Goal: Complete application form

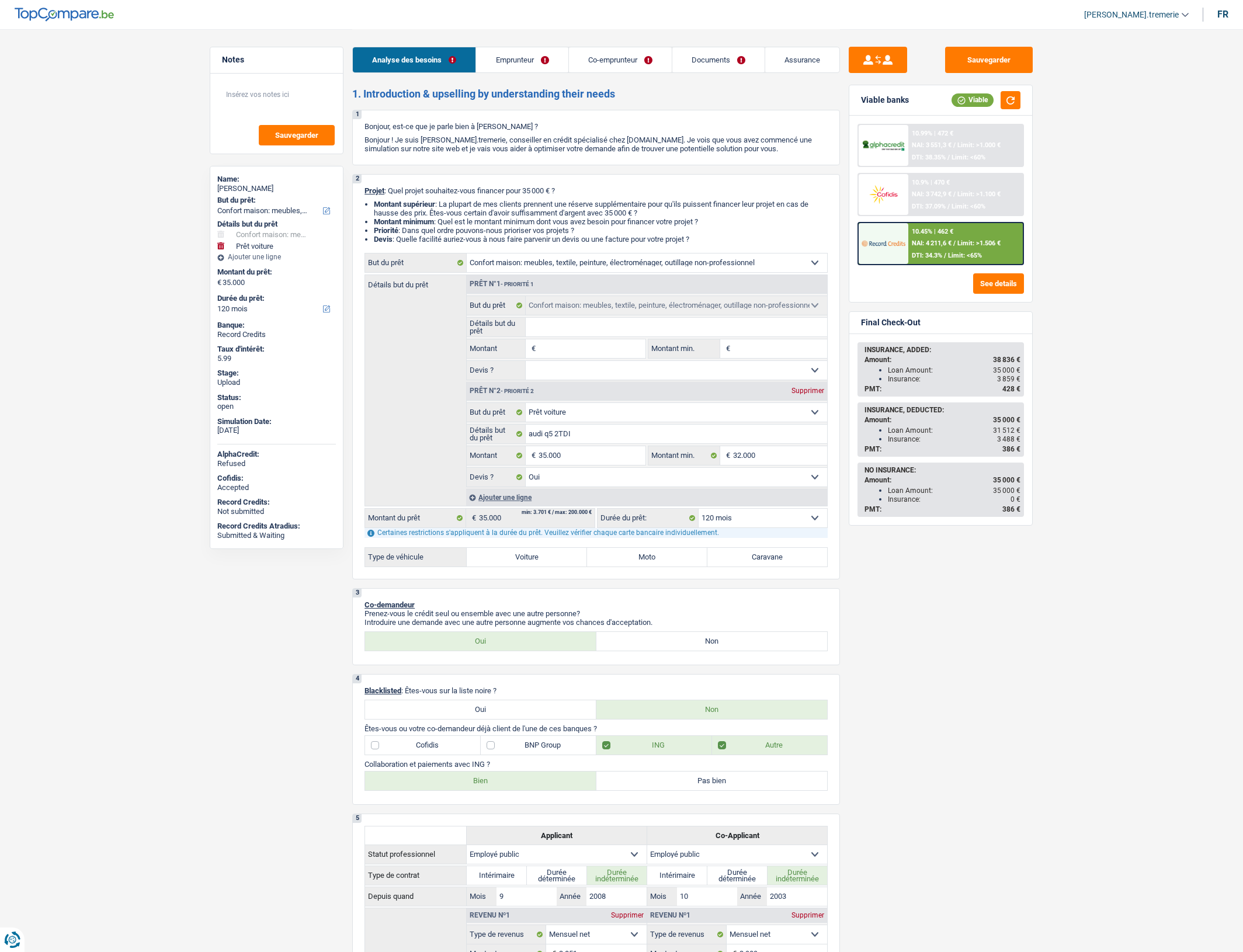
select select "household"
select select "car"
select select "120"
select select "household"
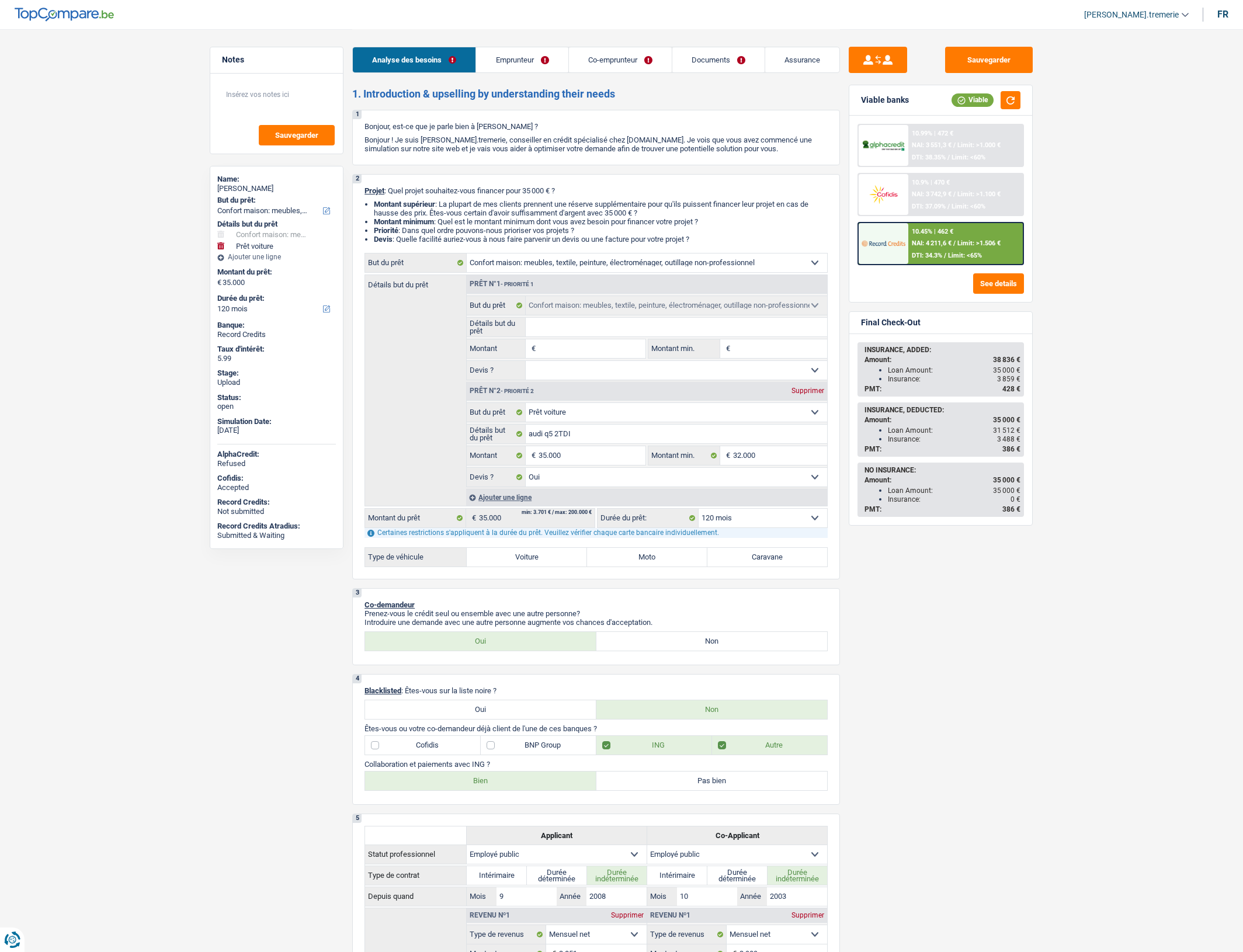
select select "household"
select select "car"
select select "yes"
select select "120"
select select "publicEmployee"
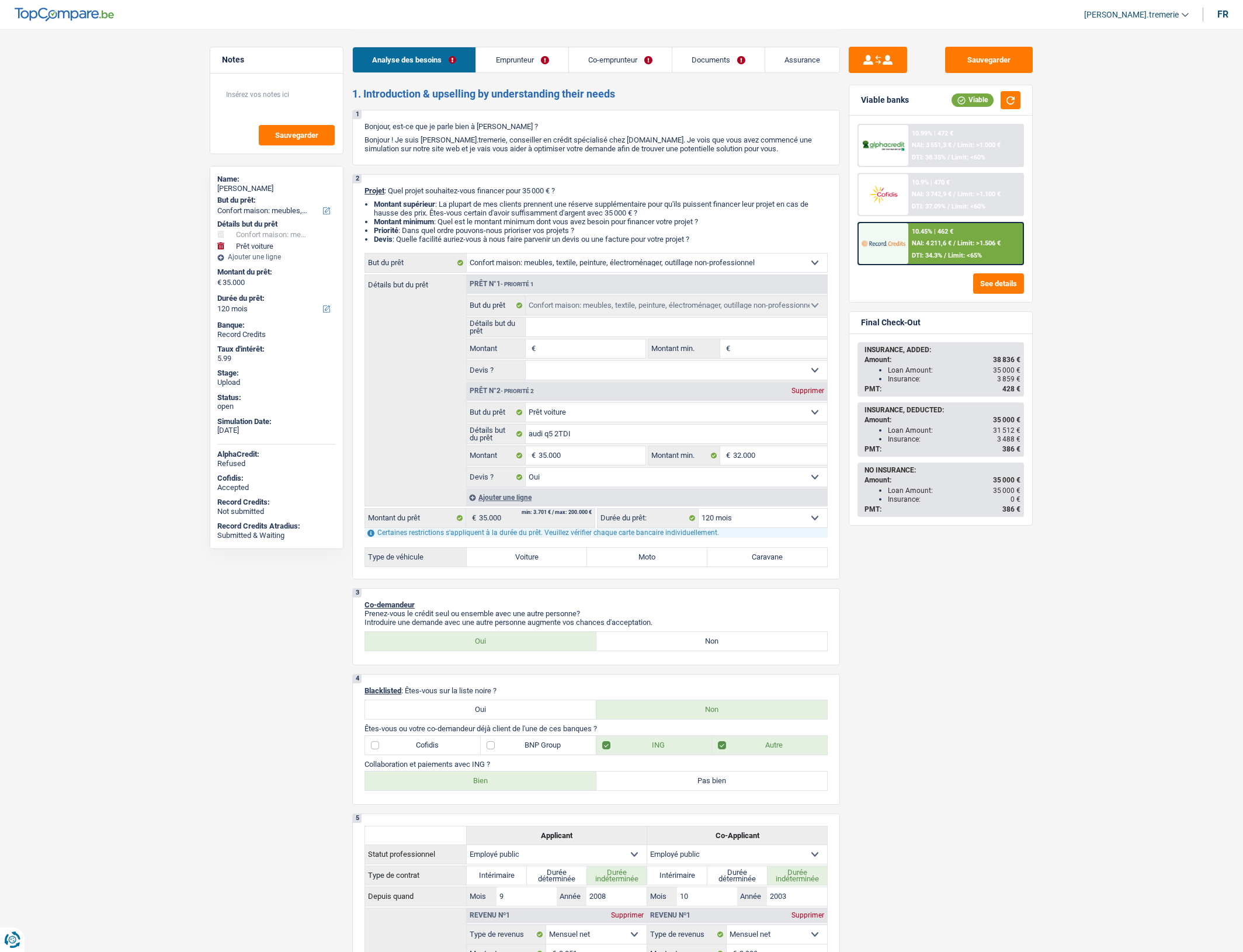
select select "publicEmployee"
select select "netSalary"
select select "mealVouchers"
select select "netSalary"
select select "mealVouchers"
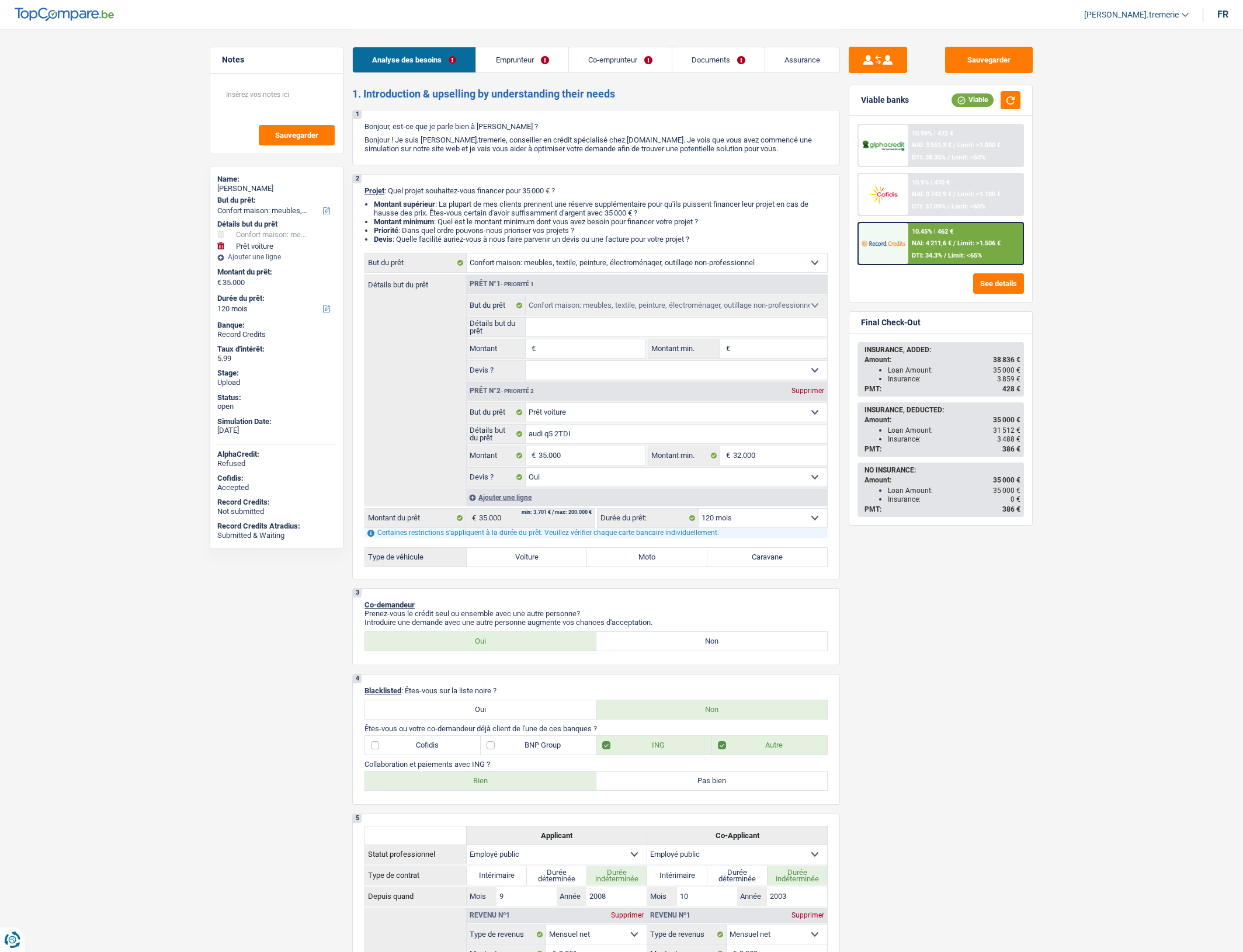
select select "ownerWithMortgage"
select select "mortgage"
select select "240"
select select "carLoan"
select select "36"
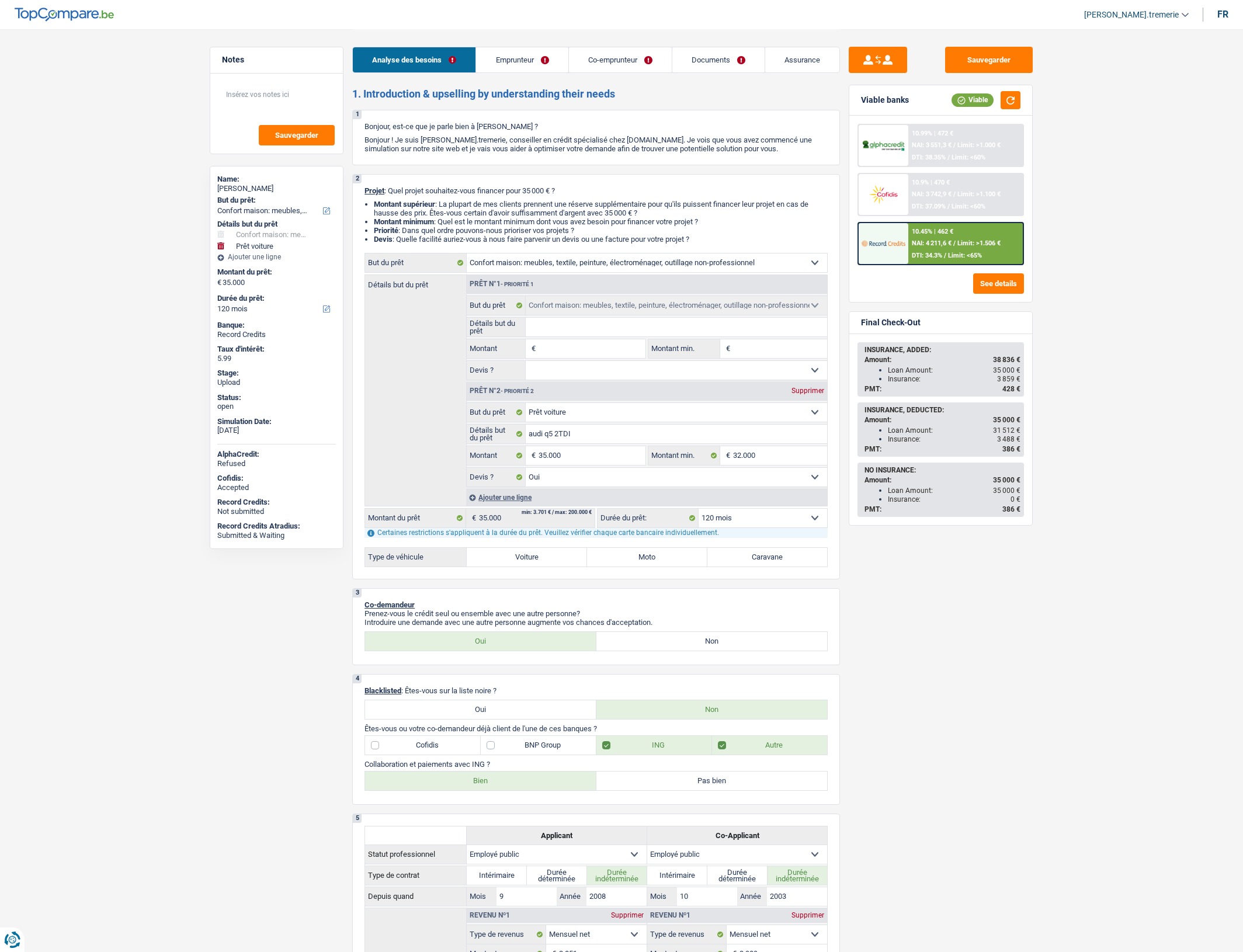
select select "carLoan"
select select "120"
select select "household"
select select "car"
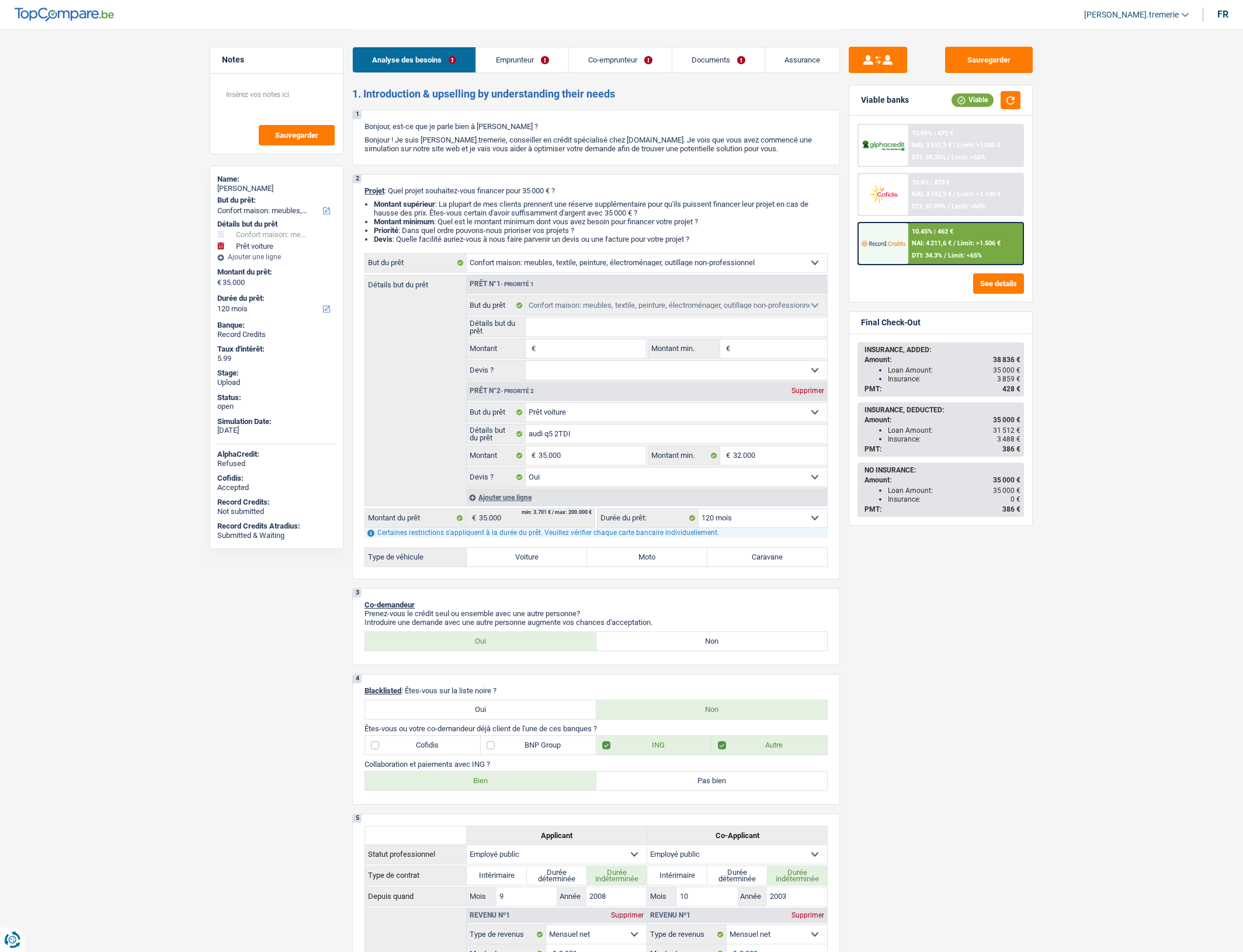
select select "yes"
select select "120"
drag, startPoint x: 521, startPoint y: 507, endPoint x: 539, endPoint y: 505, distance: 18.1
click at [539, 505] on div "Ajouter une ligne" at bounding box center [646, 497] width 361 height 17
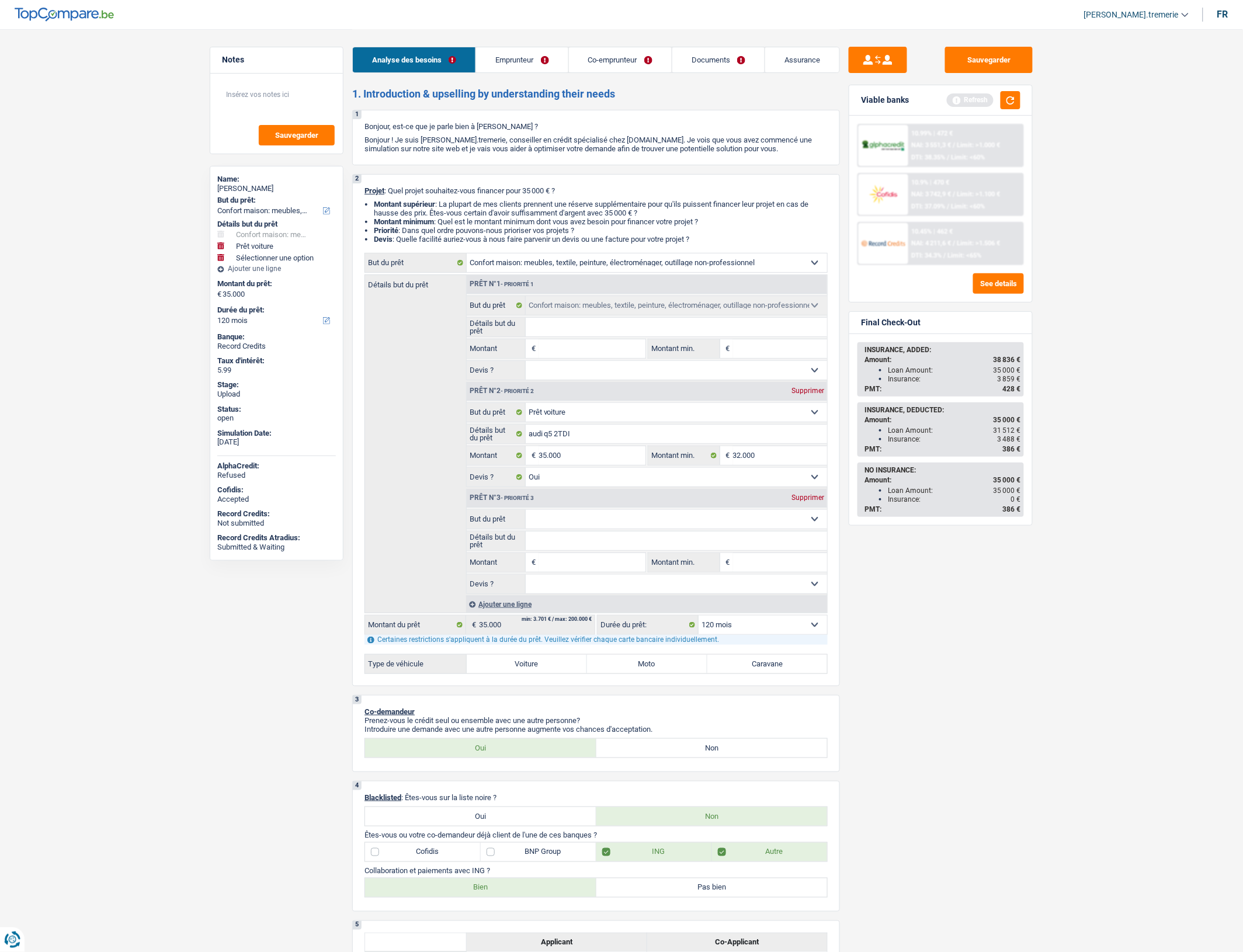
click at [812, 501] on div "Supprimer" at bounding box center [808, 497] width 39 height 7
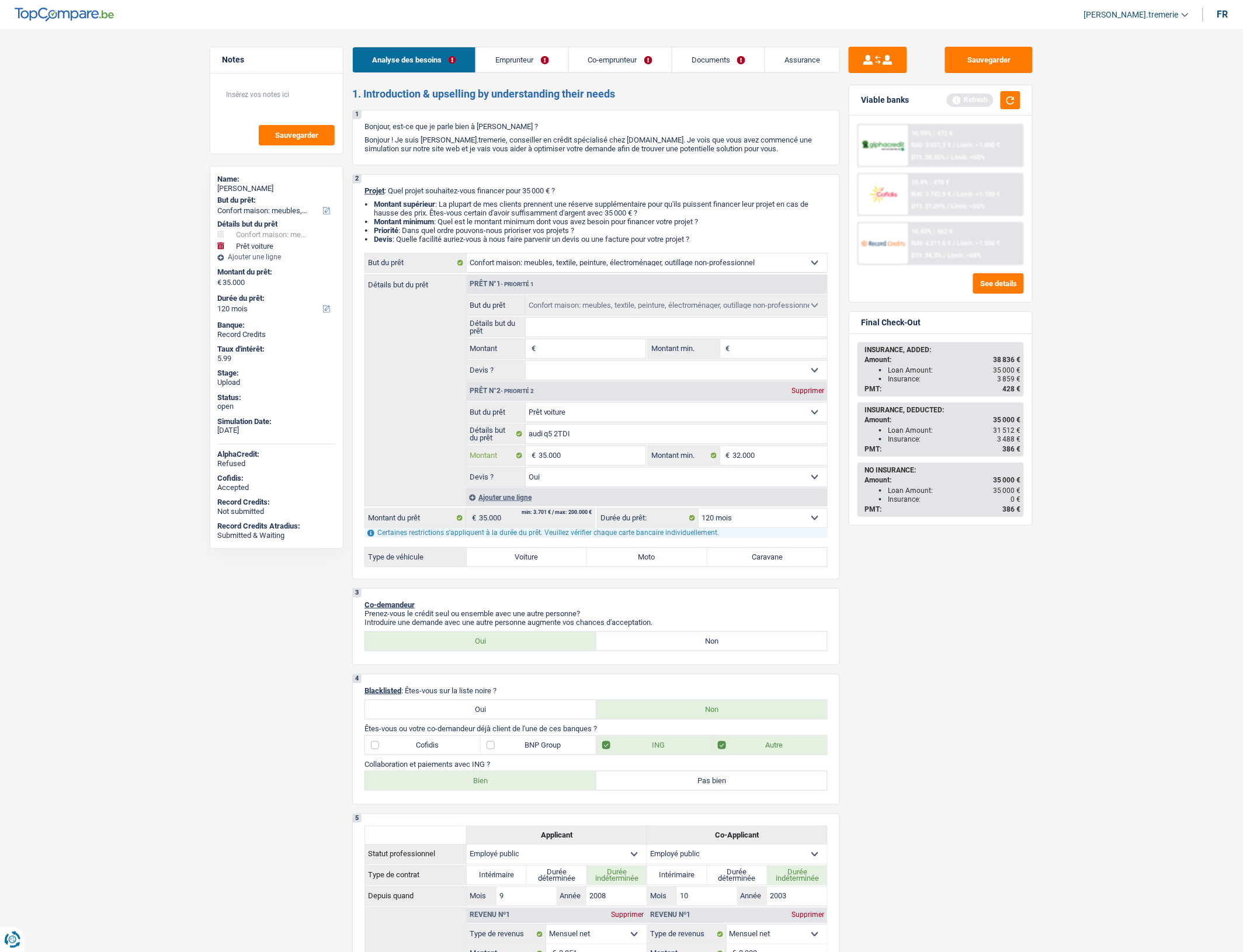
type input "3"
type input "38"
type input "382"
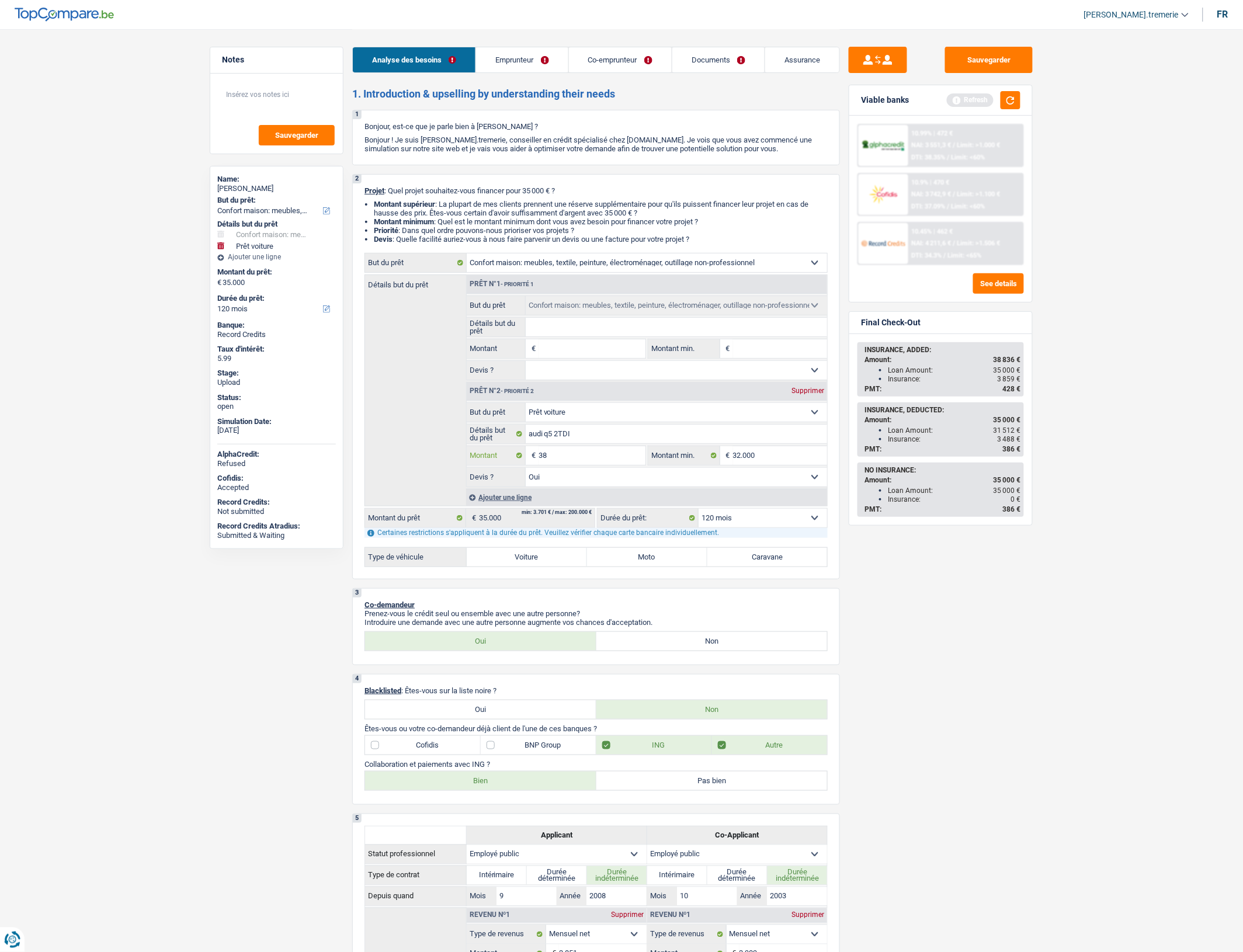
type input "382"
type input "3.828"
type input "38.289"
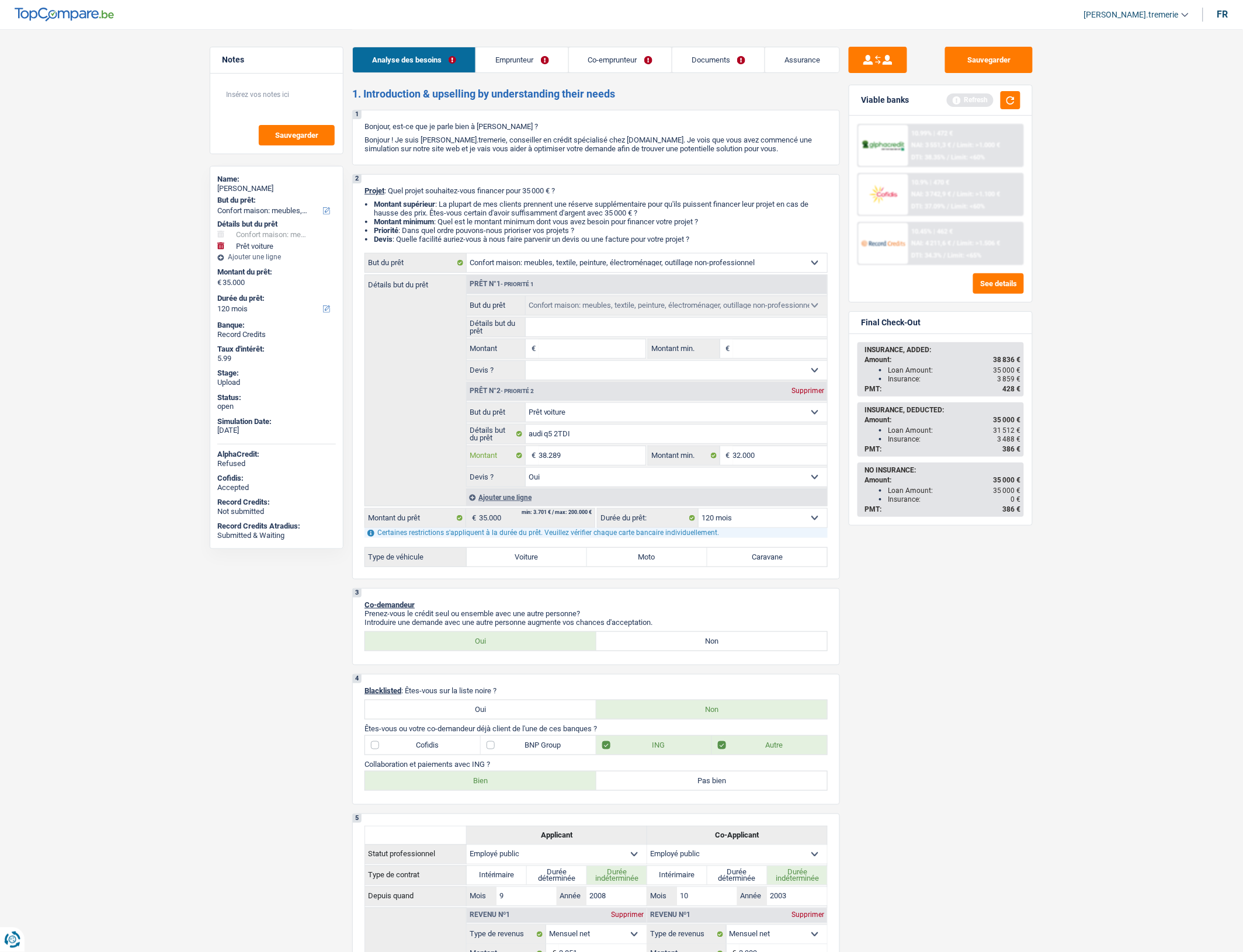
type input "38.289"
click at [945, 571] on div "Sauvegarder Viable banks Refresh 10.99% | 472 € NAI: 3 551,3 € / Limit: >1.000 …" at bounding box center [941, 490] width 201 height 887
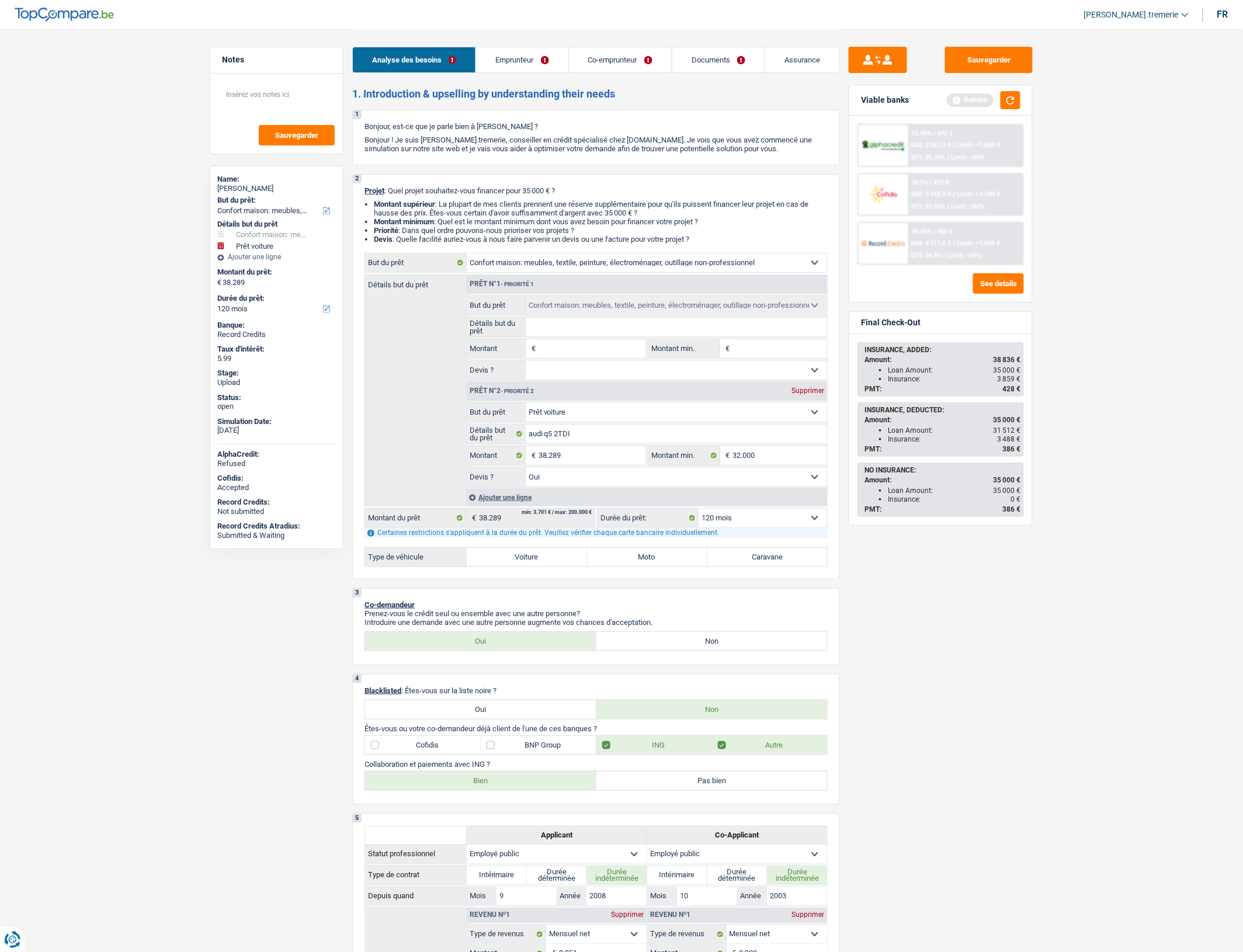
select select "144"
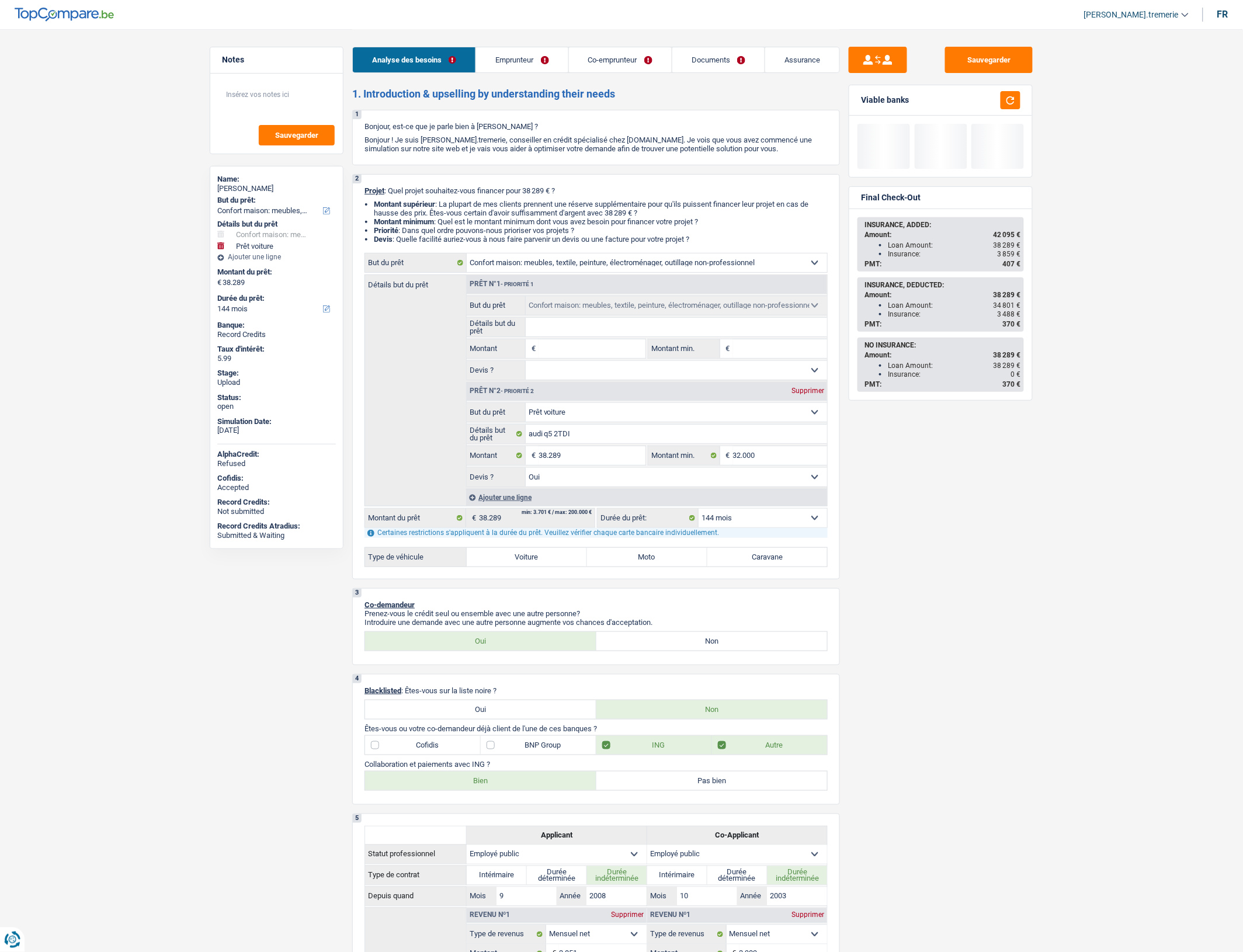
click at [800, 524] on select "12 mois 18 mois 24 mois 30 mois 36 mois 42 mois 48 mois 60 mois 72 mois 84 mois…" at bounding box center [763, 518] width 128 height 19
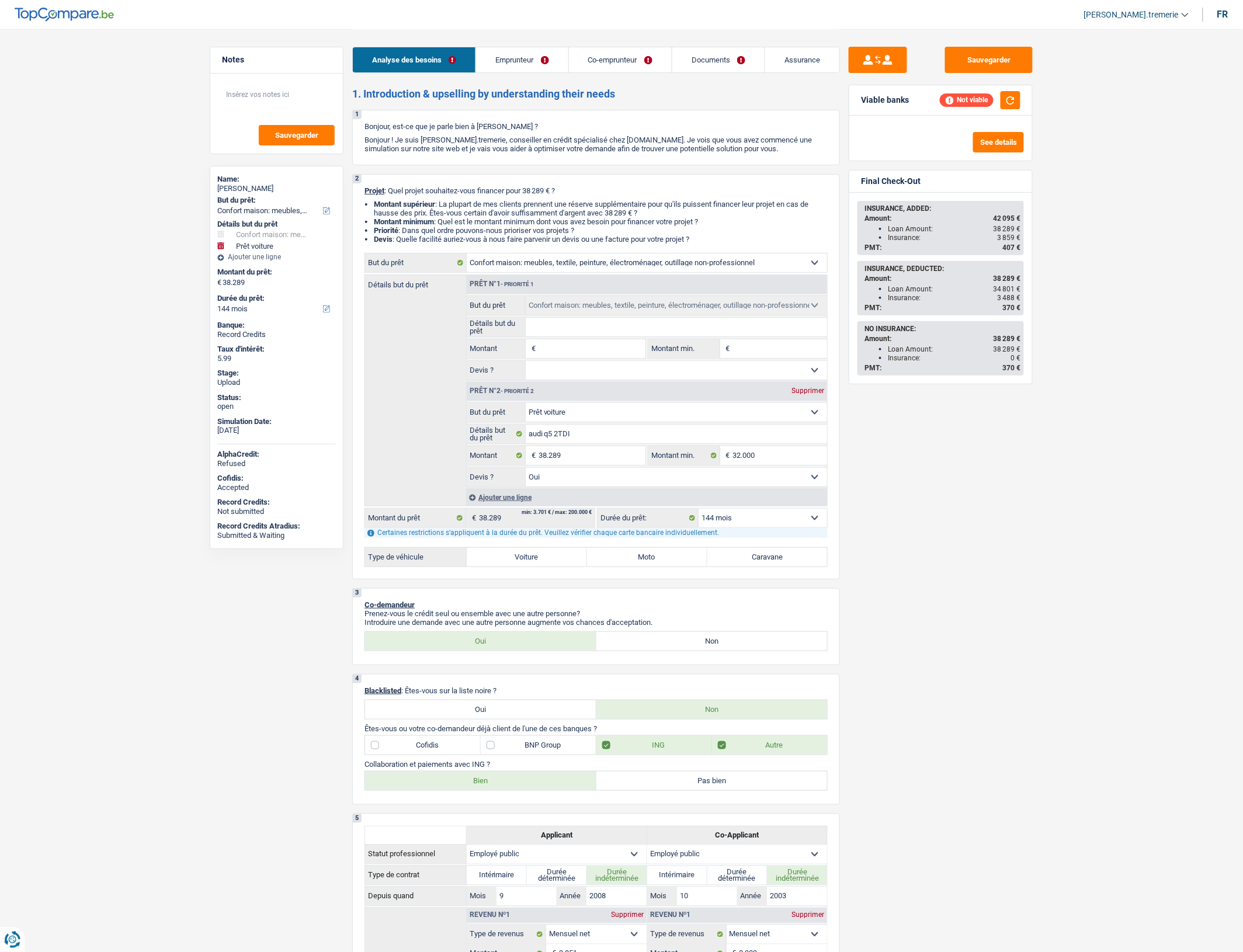
click at [556, 565] on label "Voiture" at bounding box center [527, 557] width 120 height 19
click at [556, 565] on input "Voiture" at bounding box center [527, 557] width 120 height 19
radio input "true"
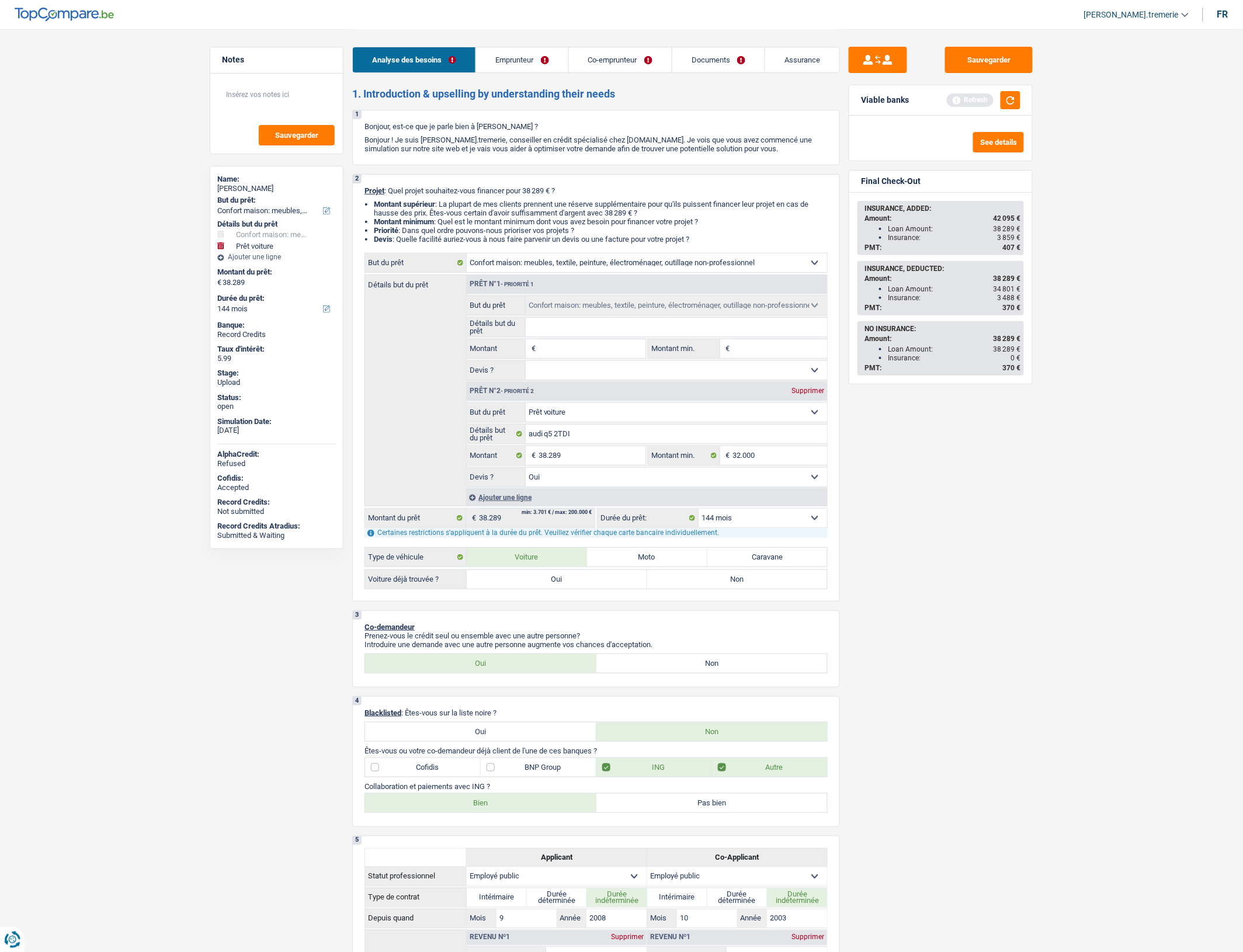
click at [607, 589] on label "Oui" at bounding box center [557, 579] width 181 height 19
click at [607, 589] on input "Oui" at bounding box center [557, 579] width 181 height 19
radio input "true"
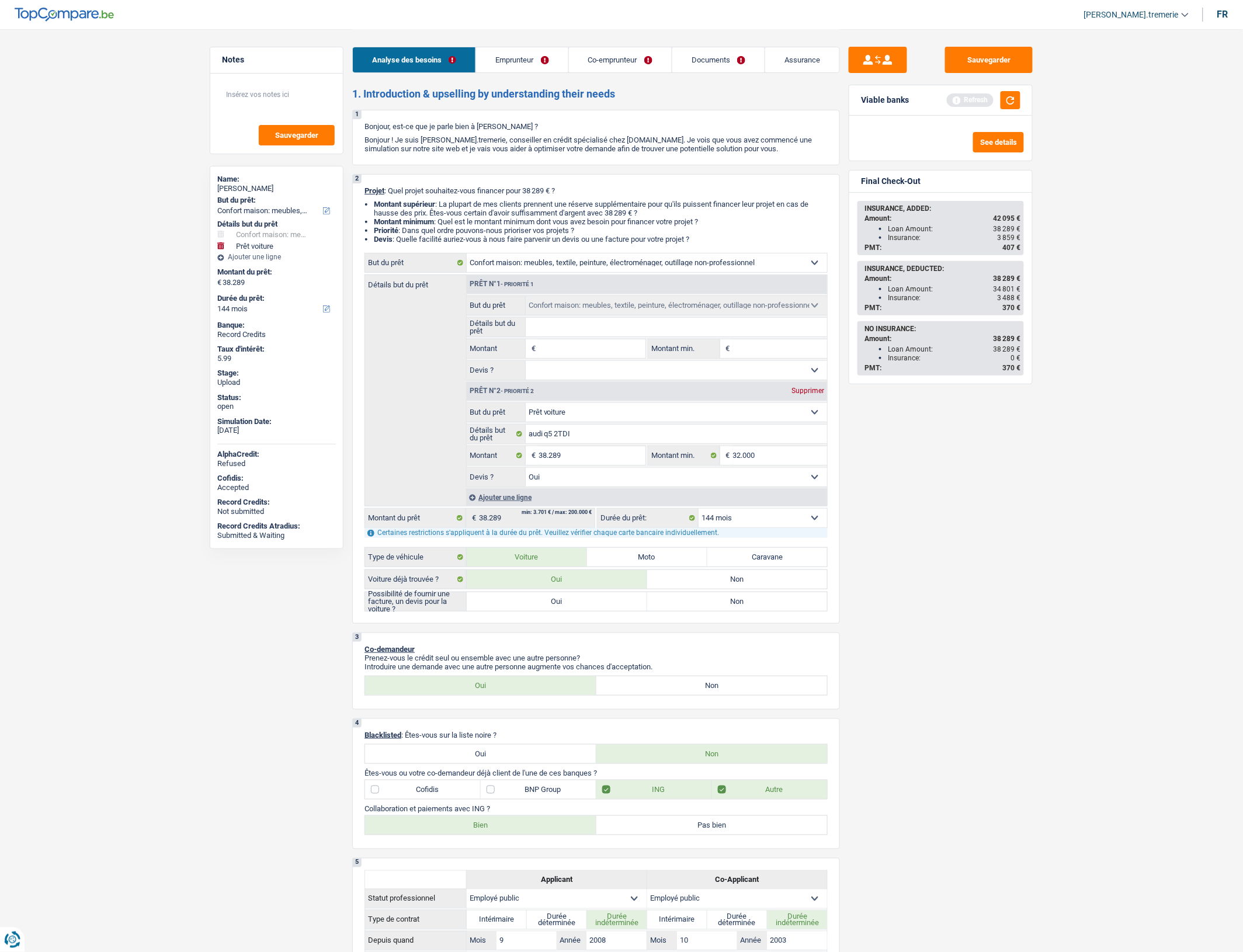
click at [609, 611] on label "Oui" at bounding box center [557, 602] width 181 height 19
click at [609, 611] on input "Oui" at bounding box center [557, 602] width 181 height 19
radio input "true"
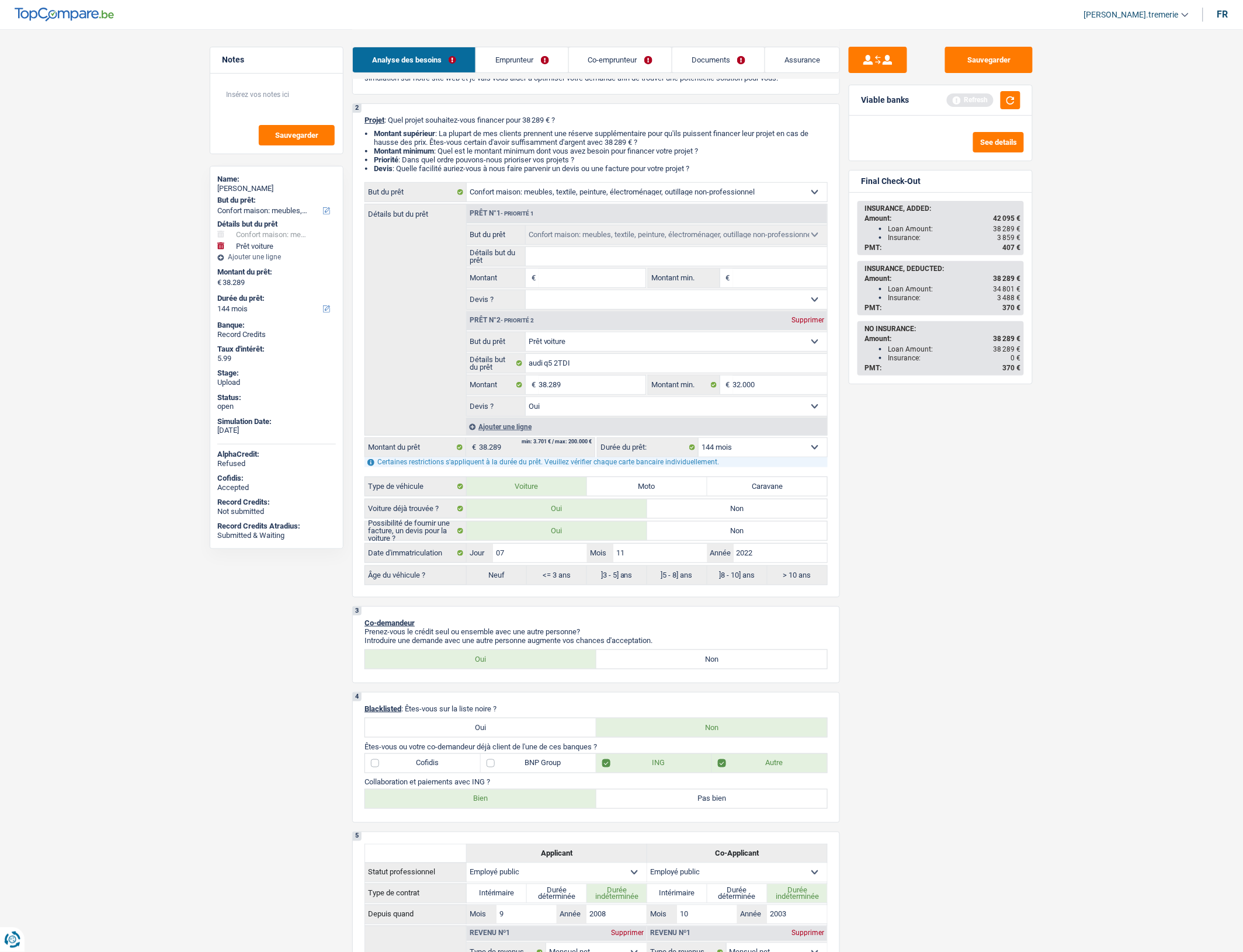
scroll to position [79, 0]
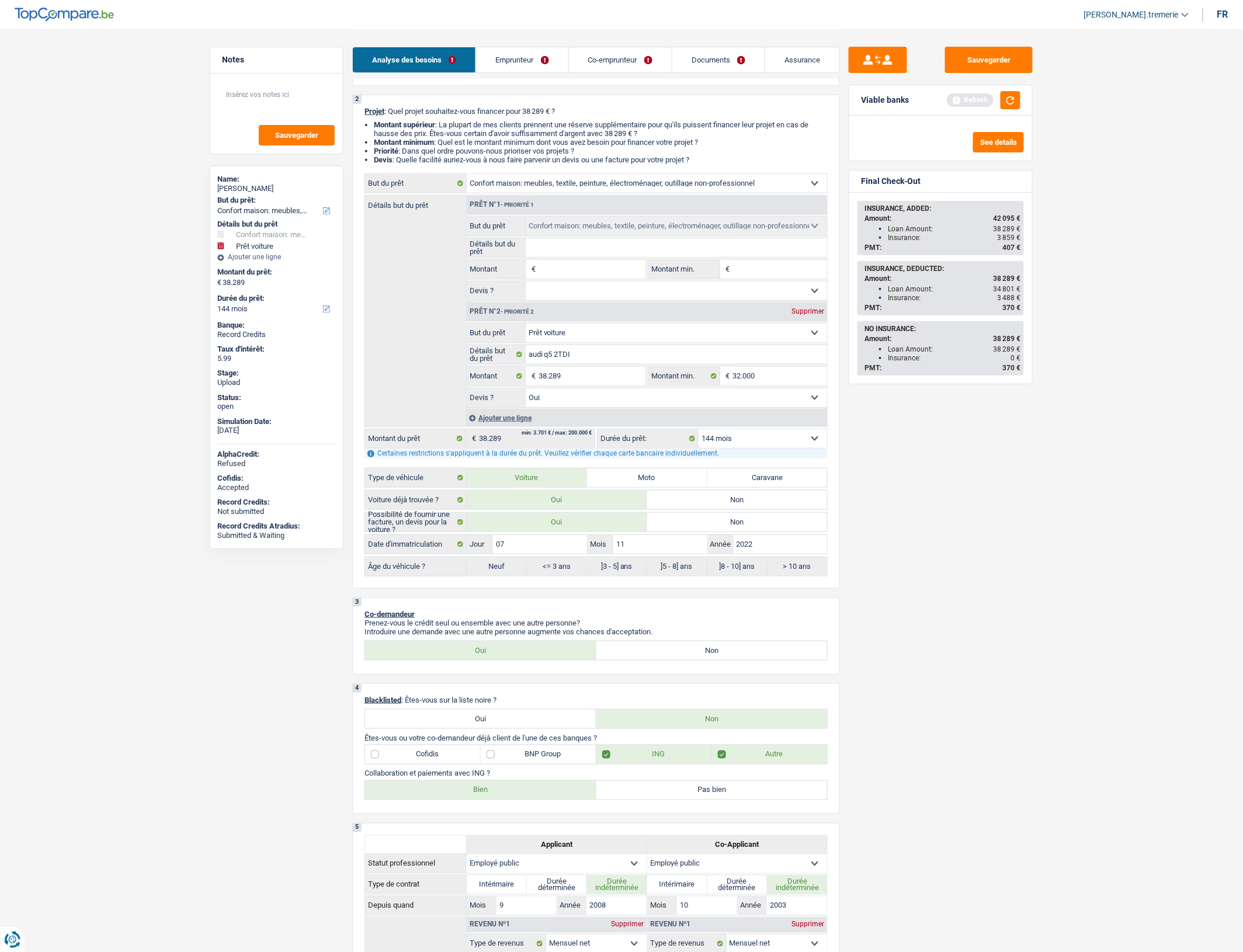
click at [789, 443] on select "12 mois 18 mois 24 mois 30 mois 36 mois 42 mois 48 mois 60 mois 72 mois 84 mois…" at bounding box center [763, 439] width 128 height 19
click at [924, 512] on div "Sauvegarder Viable banks Refresh See details Final Check-Out INSURANCE, ADDED: …" at bounding box center [941, 490] width 201 height 887
click at [780, 554] on input "2022" at bounding box center [780, 545] width 94 height 19
type input "202"
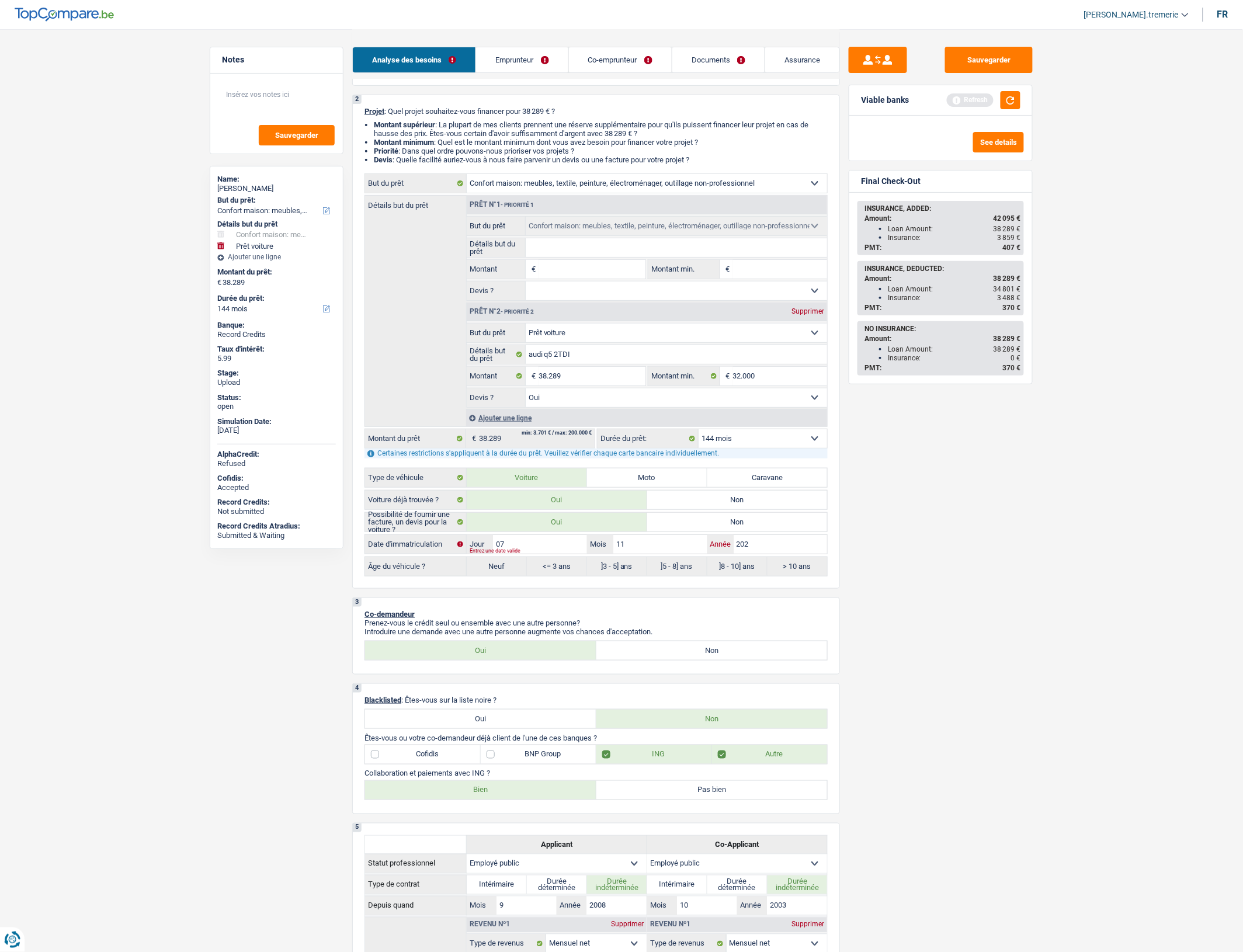
type input "2022"
click at [859, 585] on div "Sauvegarder Viable banks Refresh See details Final Check-Out INSURANCE, ADDED: …" at bounding box center [941, 490] width 201 height 887
click at [534, 576] on label "<= 3 ans" at bounding box center [557, 567] width 60 height 19
click at [586, 572] on label "<= 3 ans" at bounding box center [557, 567] width 60 height 19
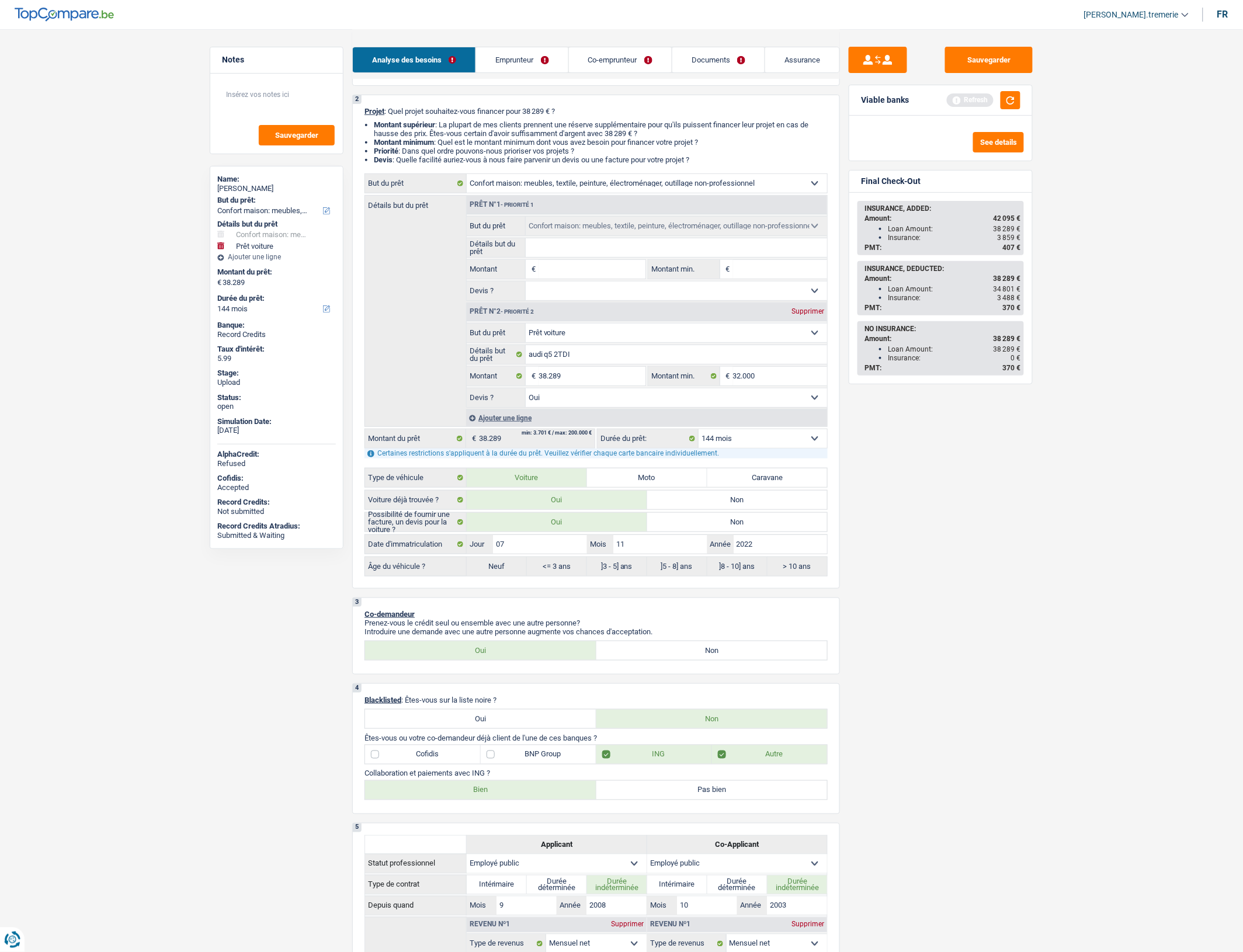
click at [767, 448] on select "12 mois 18 mois 24 mois 30 mois 36 mois 42 mois 48 mois 60 mois 72 mois 84 mois…" at bounding box center [763, 439] width 128 height 19
select select "72"
click at [698, 438] on select "12 mois 18 mois 24 mois 30 mois 36 mois 42 mois 48 mois 60 mois 72 mois 84 mois…" at bounding box center [763, 439] width 128 height 19
select select "72"
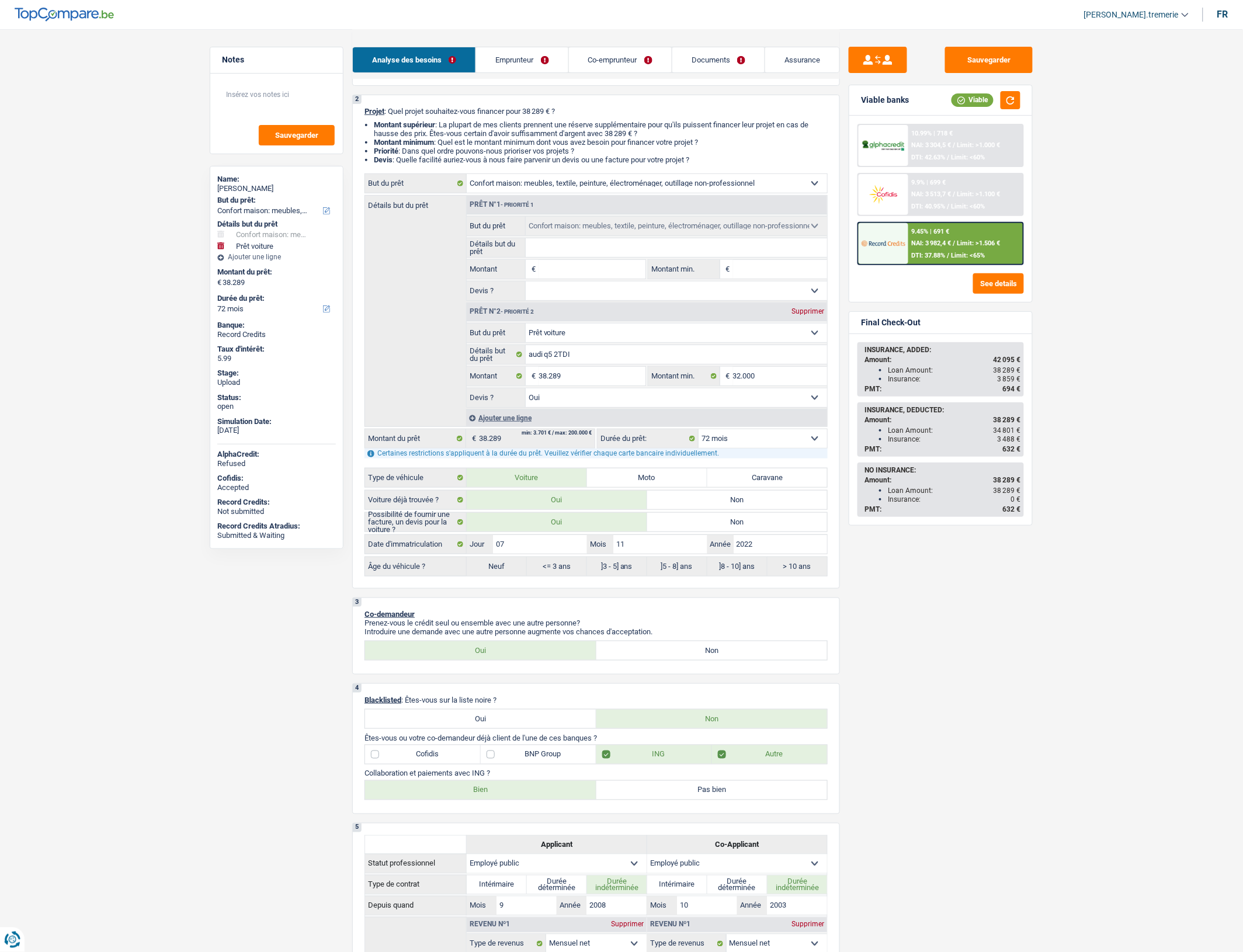
click at [757, 185] on select "Confort maison: meubles, textile, peinture, électroménager, outillage non-profe…" at bounding box center [647, 184] width 361 height 19
select select "car"
click at [467, 181] on select "Confort maison: meubles, textile, peinture, électroménager, outillage non-profe…" at bounding box center [647, 184] width 361 height 19
select select "car"
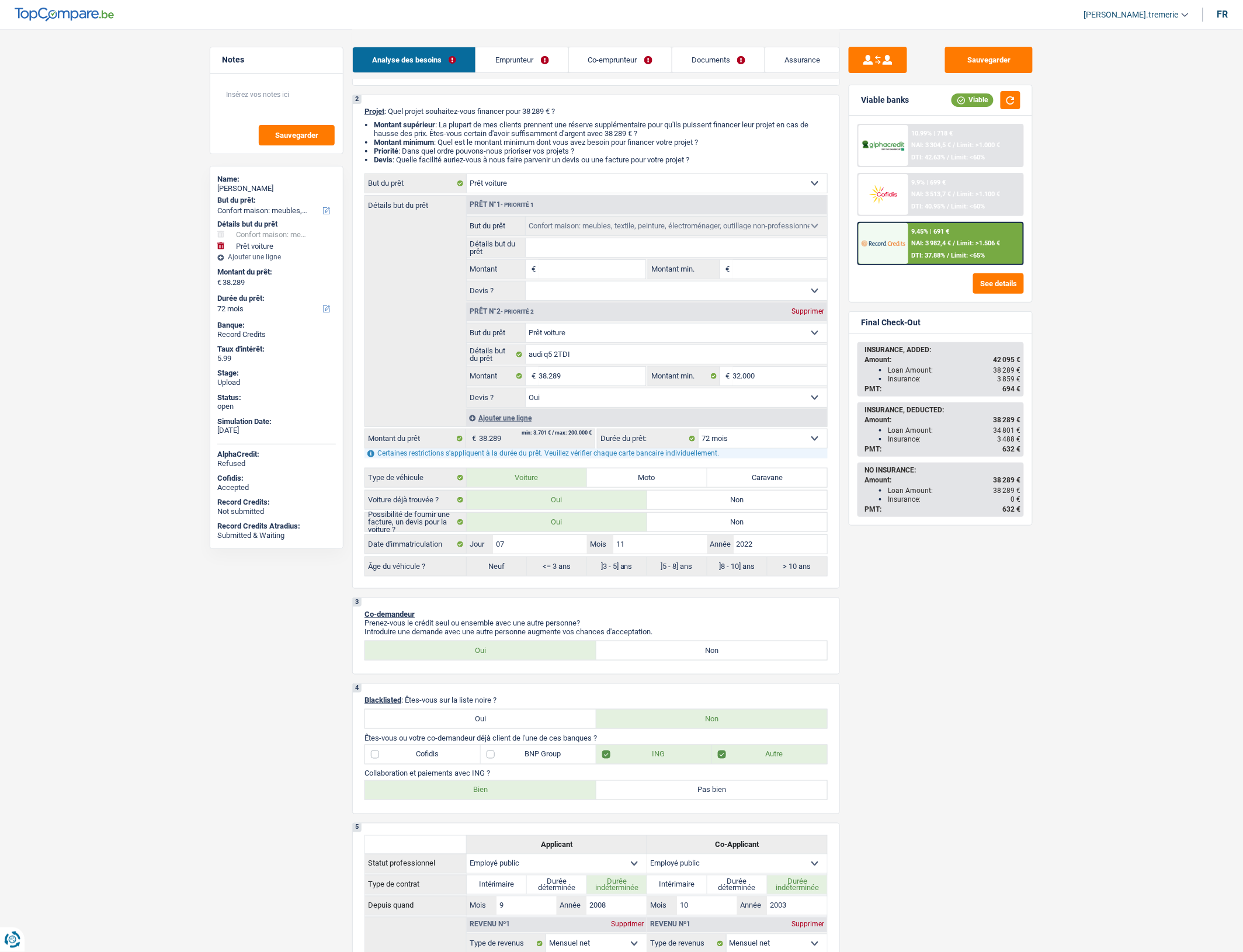
select select "household"
select select "60"
select select "car"
type input "audi q5 2TDI"
type input "38.289"
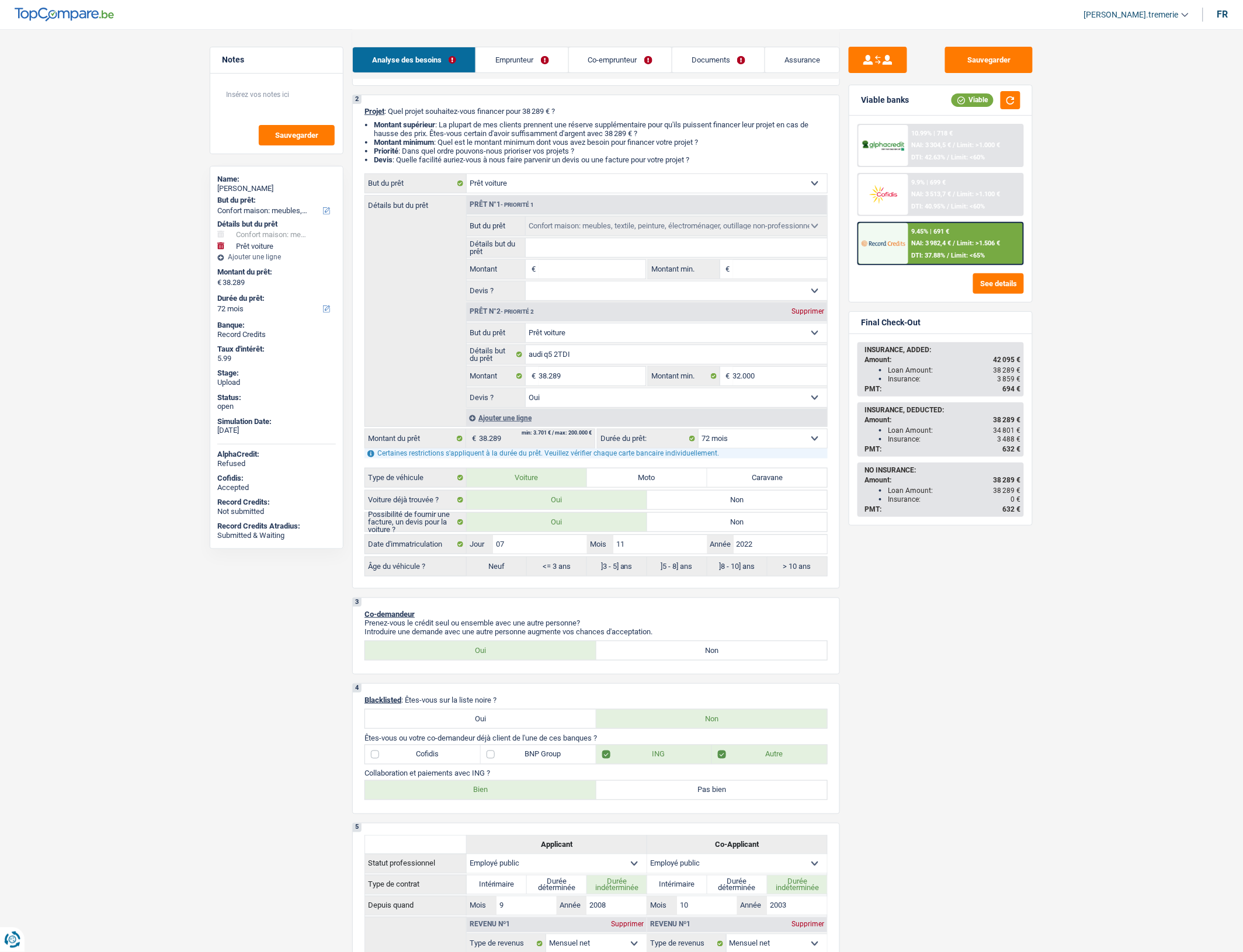
type input "32.000"
select select "yes"
select select "household"
select select
select select "60"
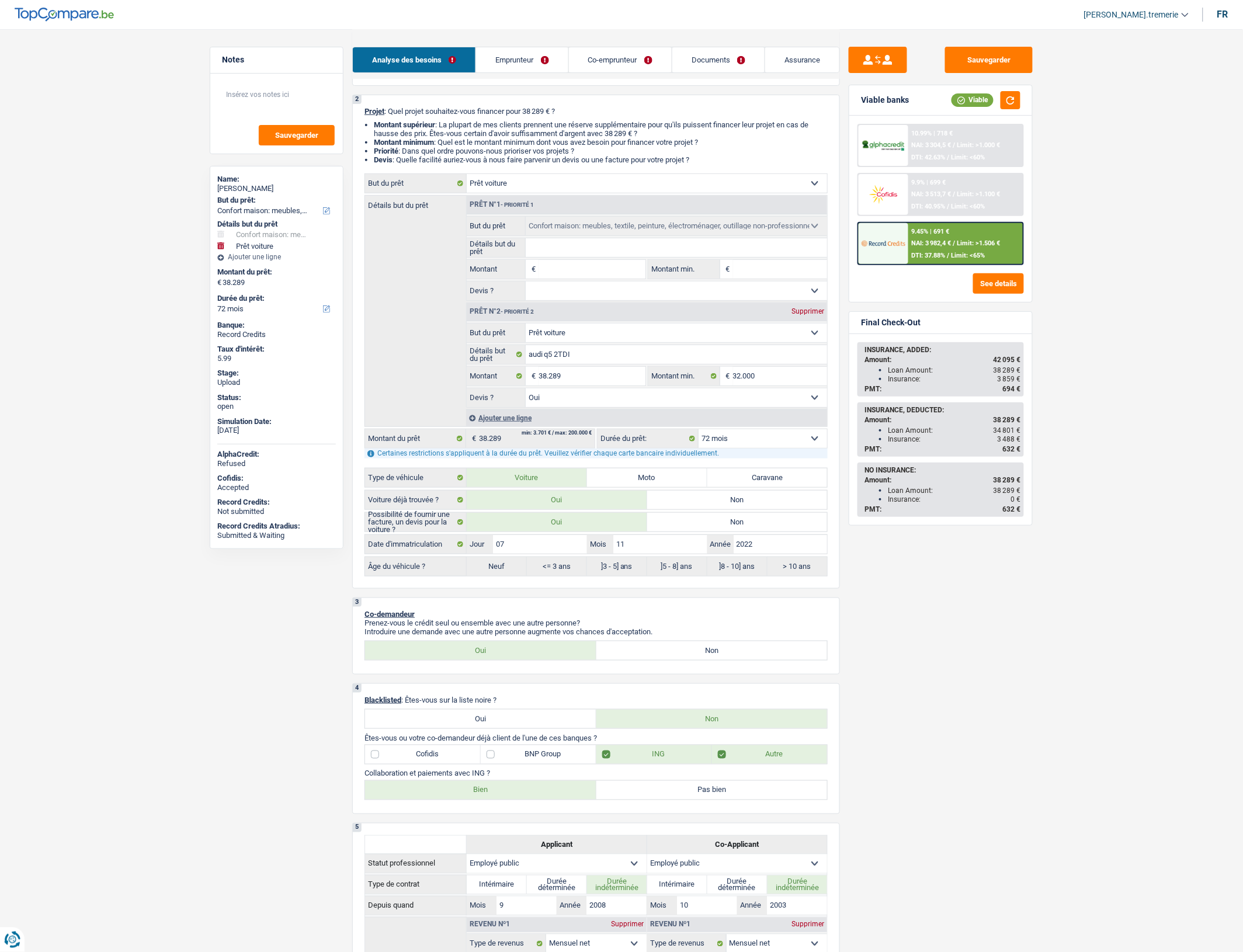
select select "car"
type input "audi q5 2TDI"
type input "38.289"
type input "32.000"
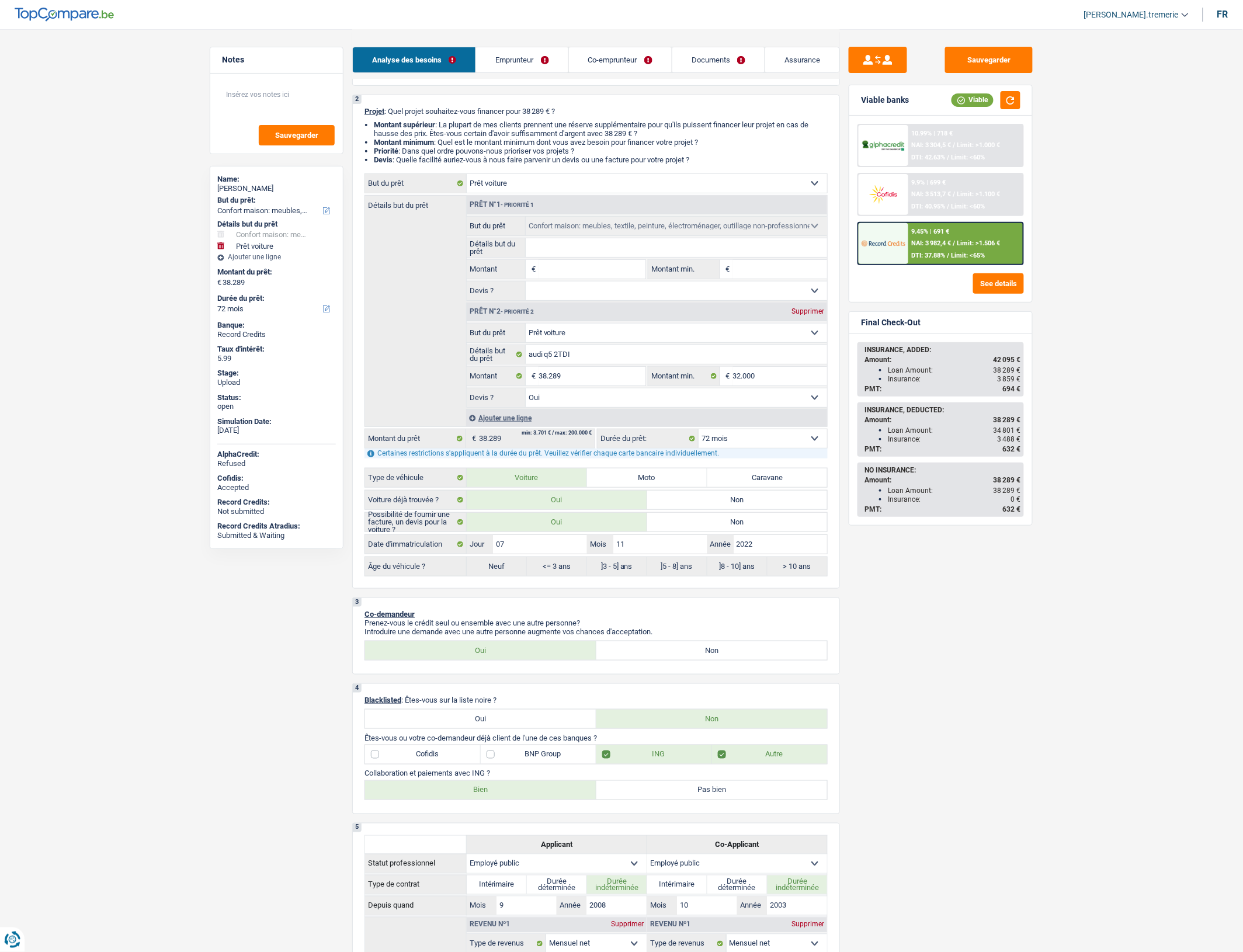
select select "yes"
select select "household"
select select
select select "60"
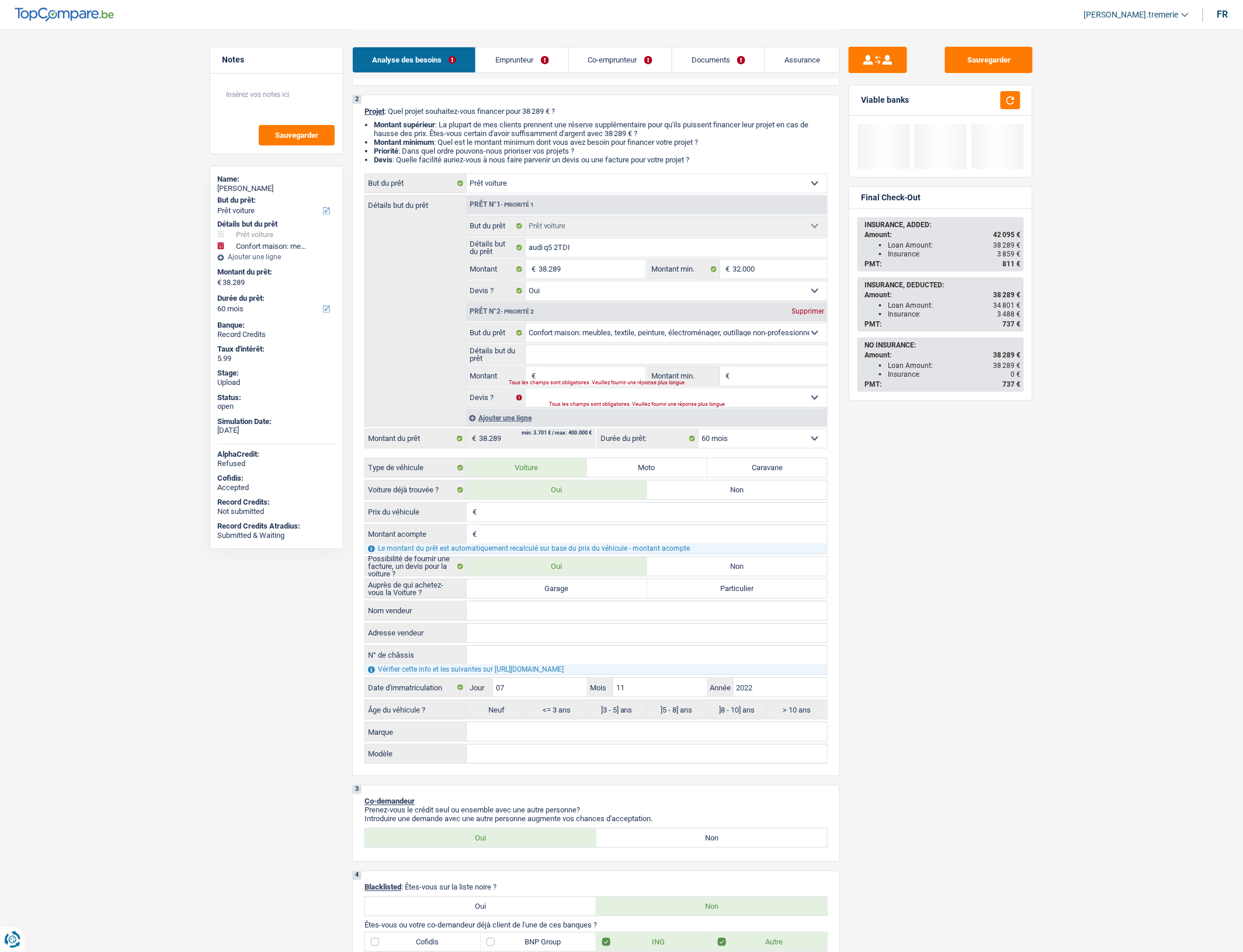
click at [809, 315] on div "Supprimer" at bounding box center [808, 311] width 39 height 7
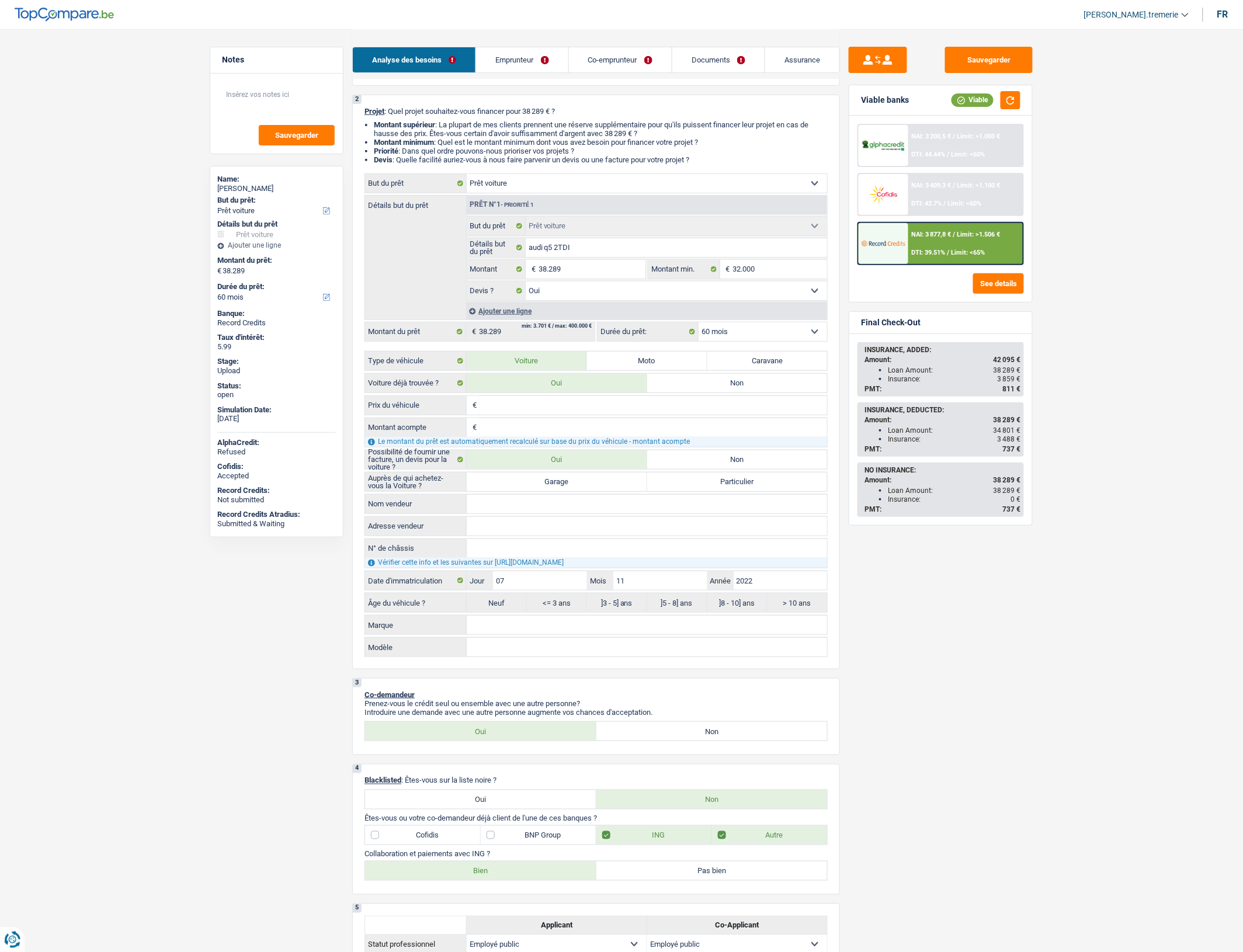
click at [574, 415] on input "Prix du véhicule" at bounding box center [653, 406] width 347 height 19
type input "3"
type input "39"
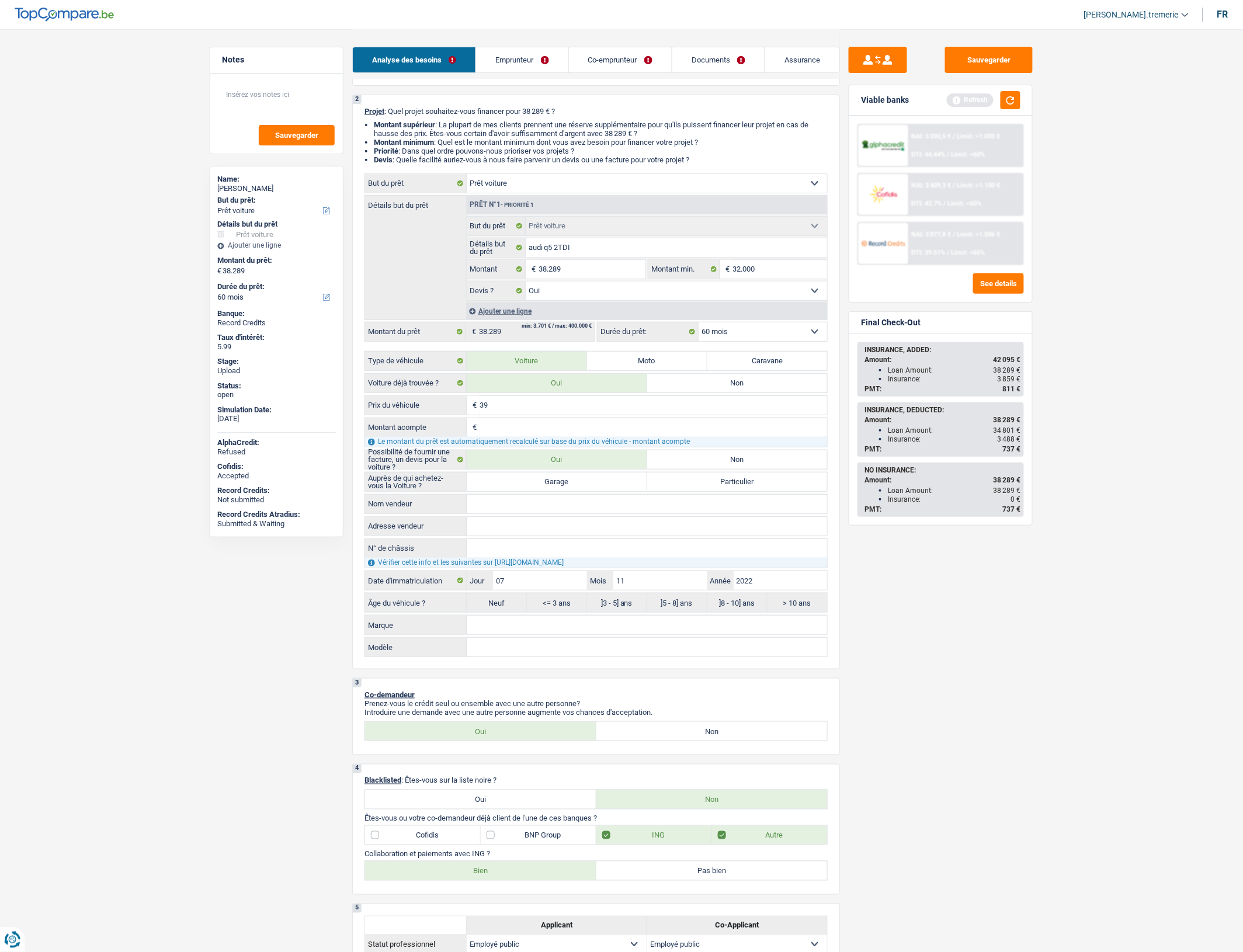
type input "392"
type input "3.928"
type input "39.289"
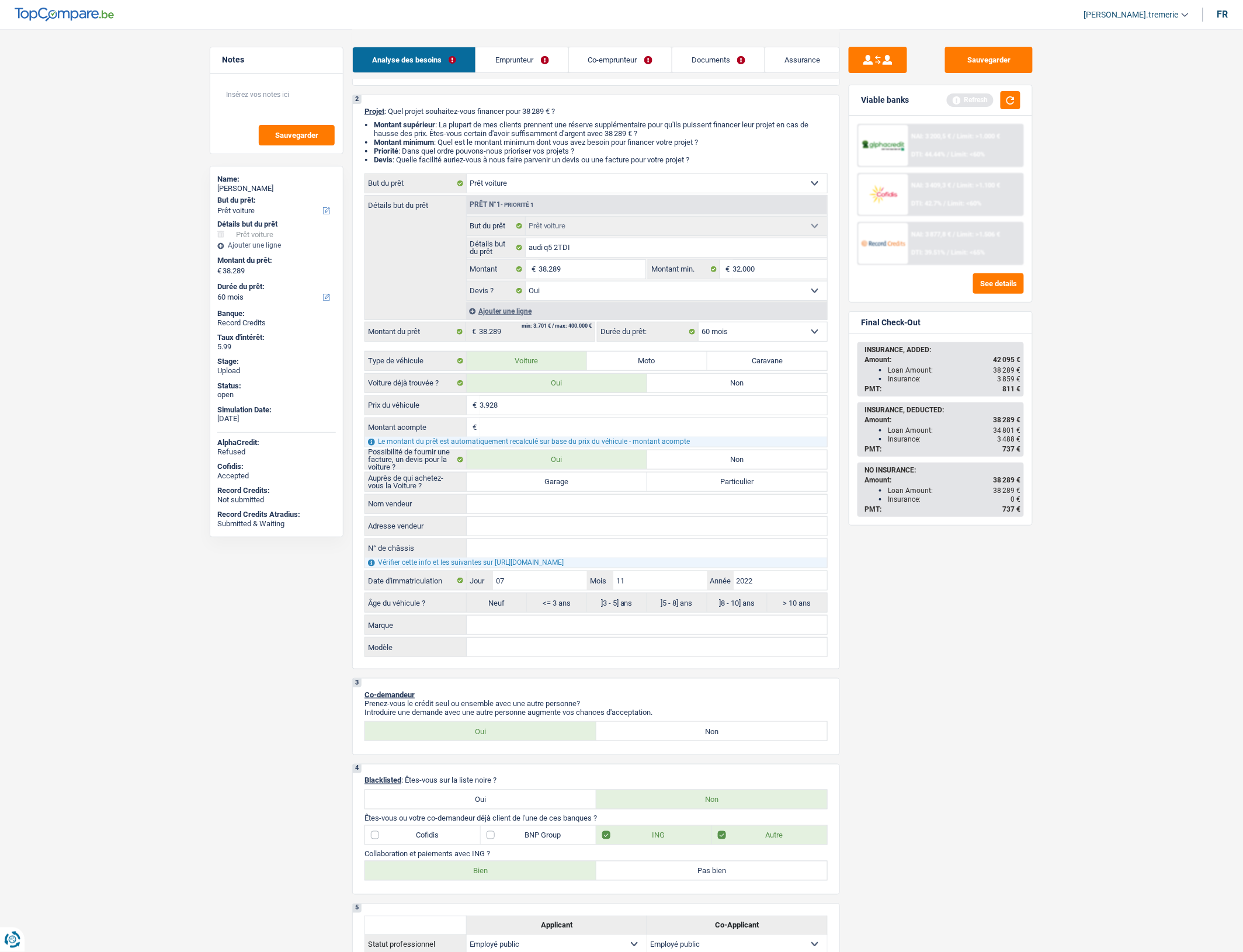
type input "39.289"
click at [582, 435] on input "Montant acompte" at bounding box center [653, 428] width 347 height 19
type input "0"
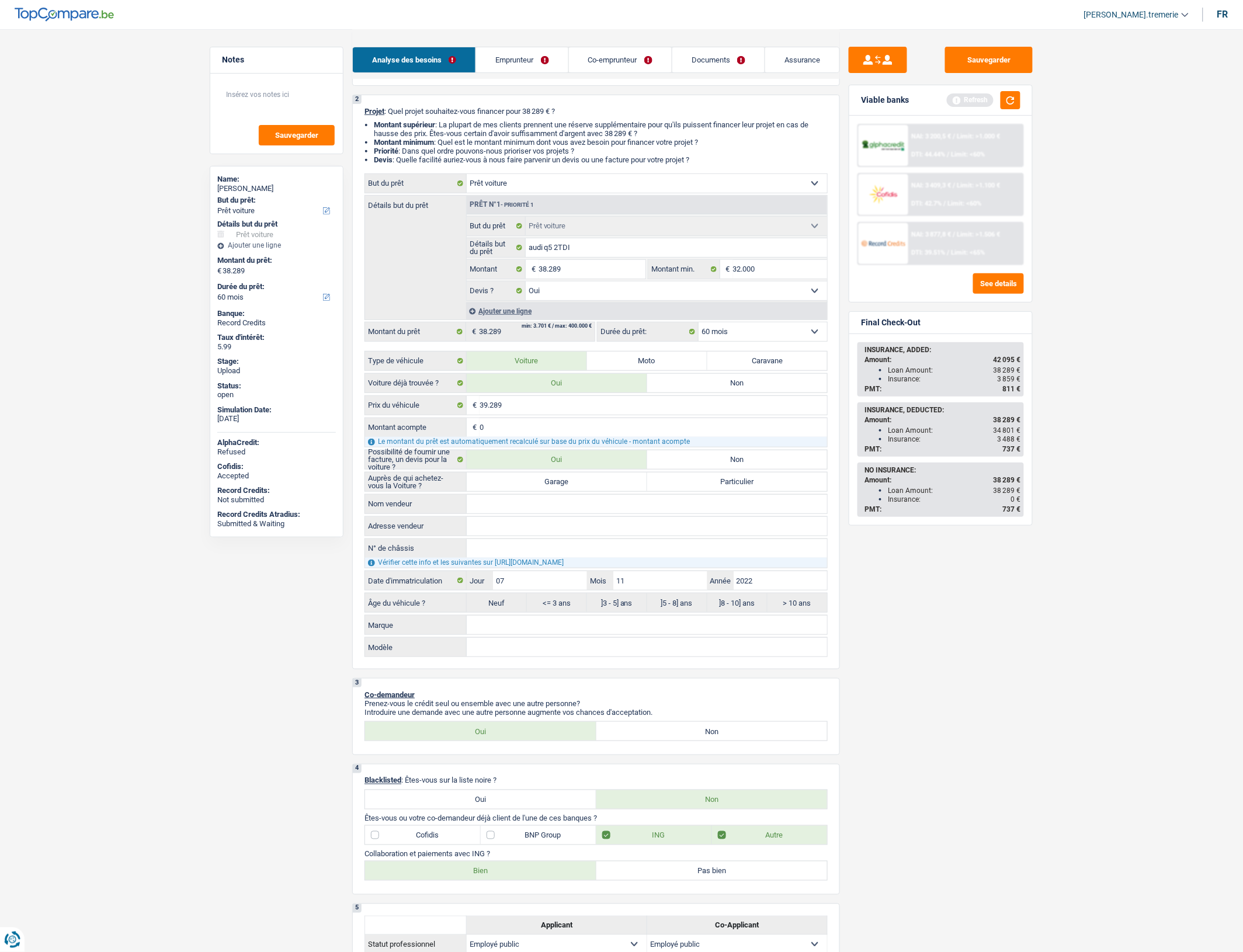
type input "0"
type input "39.289"
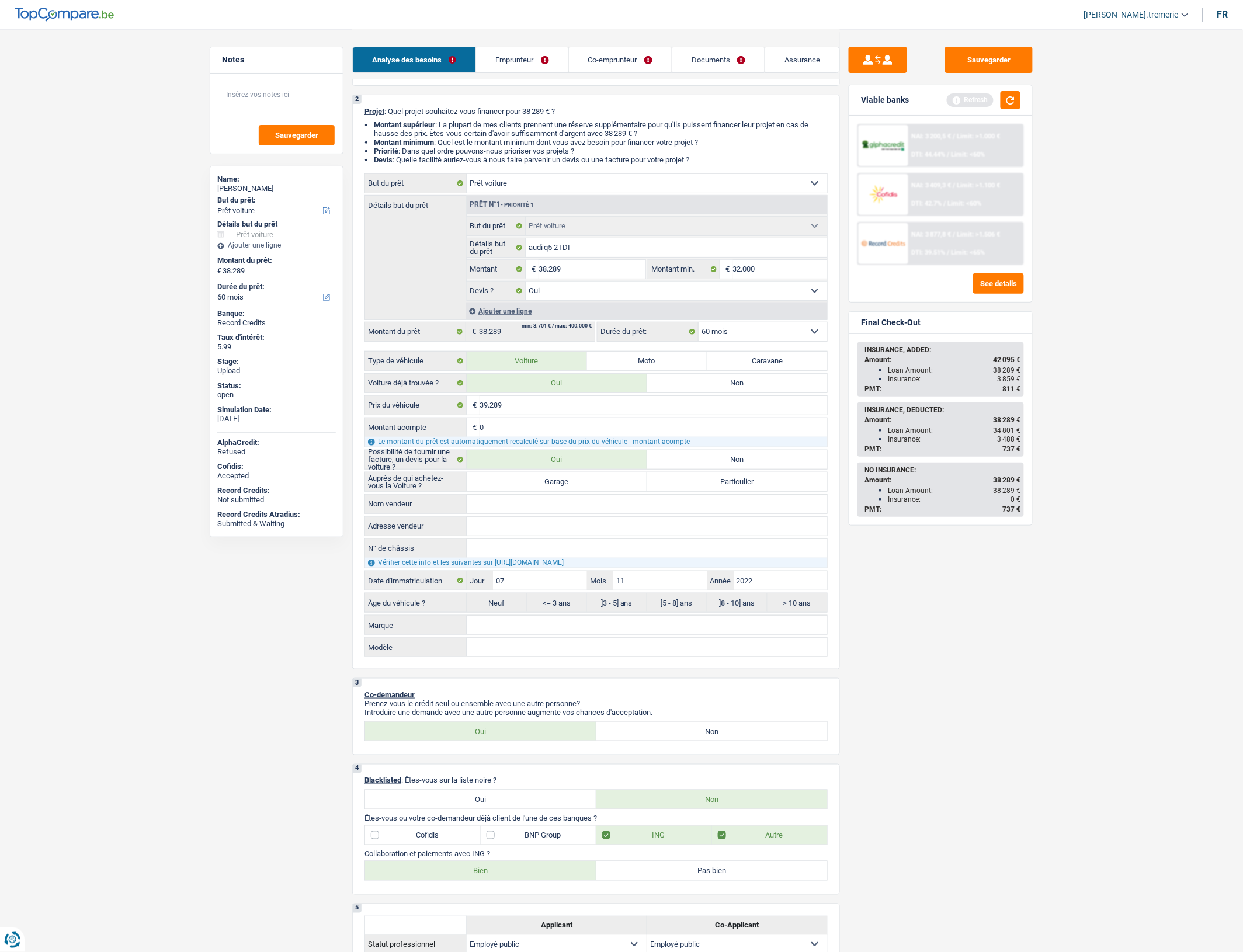
type input "39.289"
click at [585, 491] on label "Garage" at bounding box center [557, 482] width 181 height 19
click at [585, 491] on input "Garage" at bounding box center [557, 482] width 181 height 19
radio input "true"
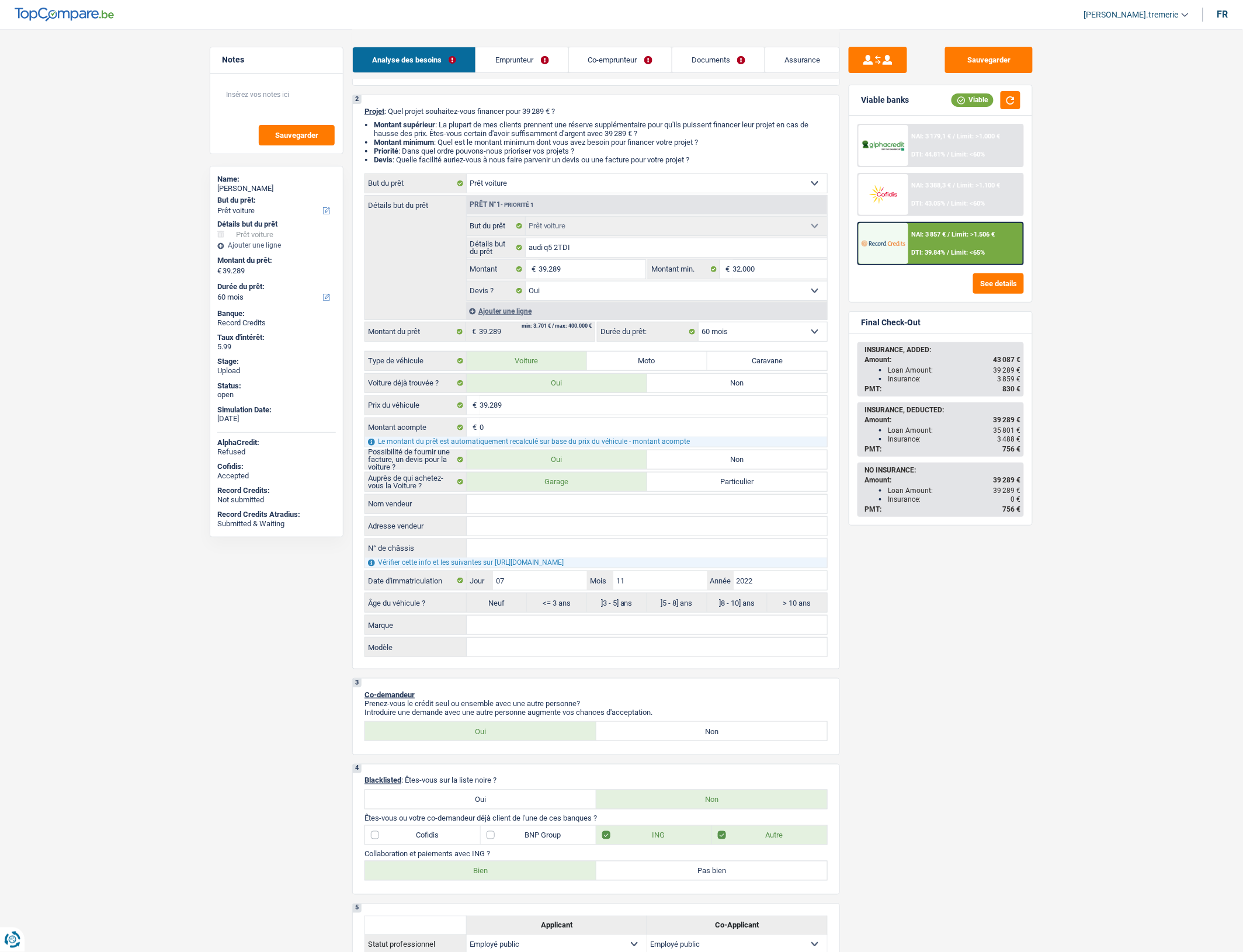
click at [941, 246] on div "NAI: 3 857 € / Limit: >1.506 € DTI: 39.84% / Limit: <65%" at bounding box center [966, 243] width 115 height 41
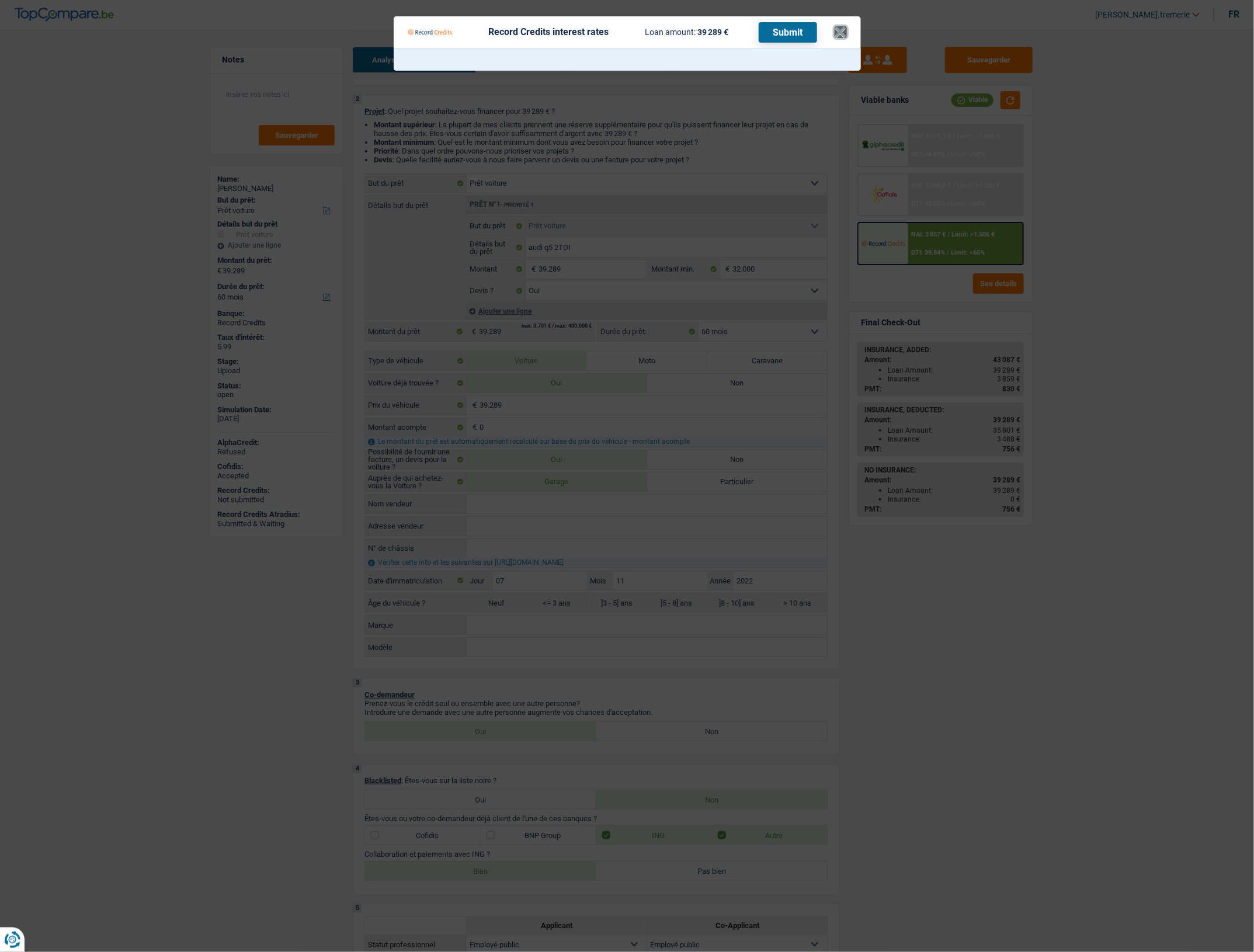
click at [838, 36] on button "×" at bounding box center [840, 32] width 12 height 12
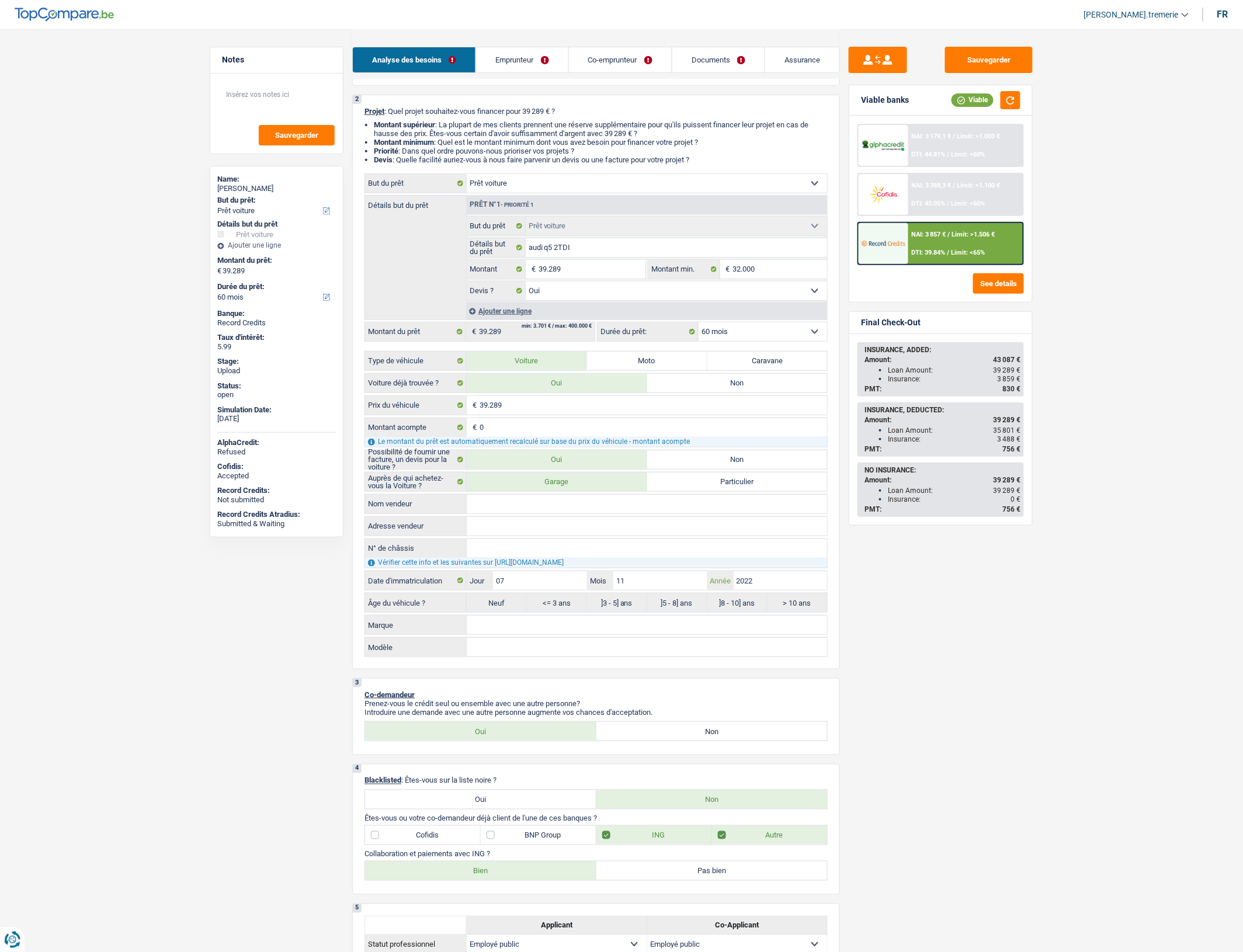
click at [780, 590] on input "2022" at bounding box center [780, 581] width 94 height 19
type input "202"
type input "2022"
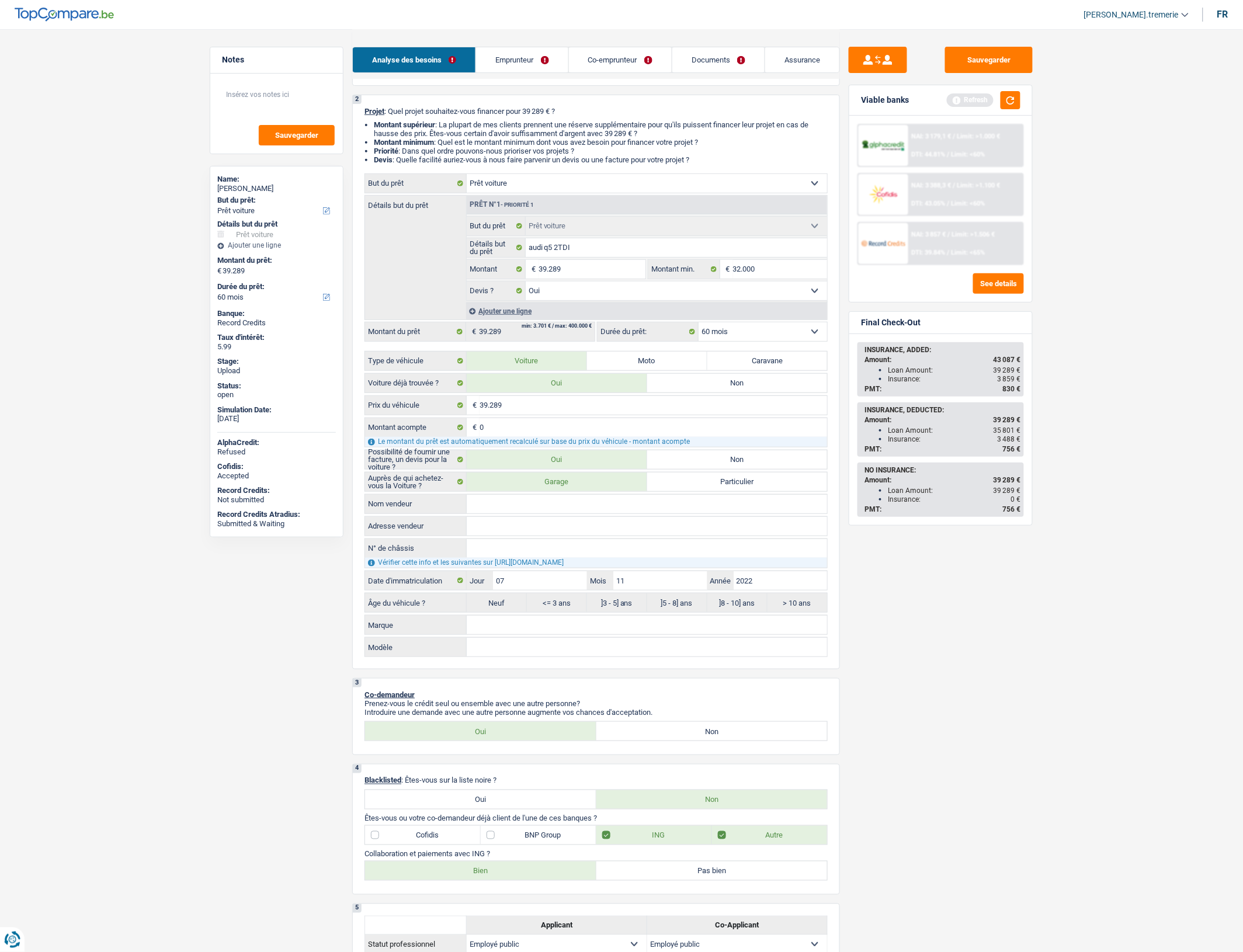
click at [959, 637] on div "Sauvegarder Viable banks Refresh NAI: 3 179,1 € / Limit: >1.000 € DTI: 44.81% /…" at bounding box center [941, 490] width 201 height 887
click at [561, 514] on input "Nom vendeur" at bounding box center [647, 504] width 361 height 19
click at [503, 634] on input "Marque" at bounding box center [647, 625] width 361 height 19
type input "A"
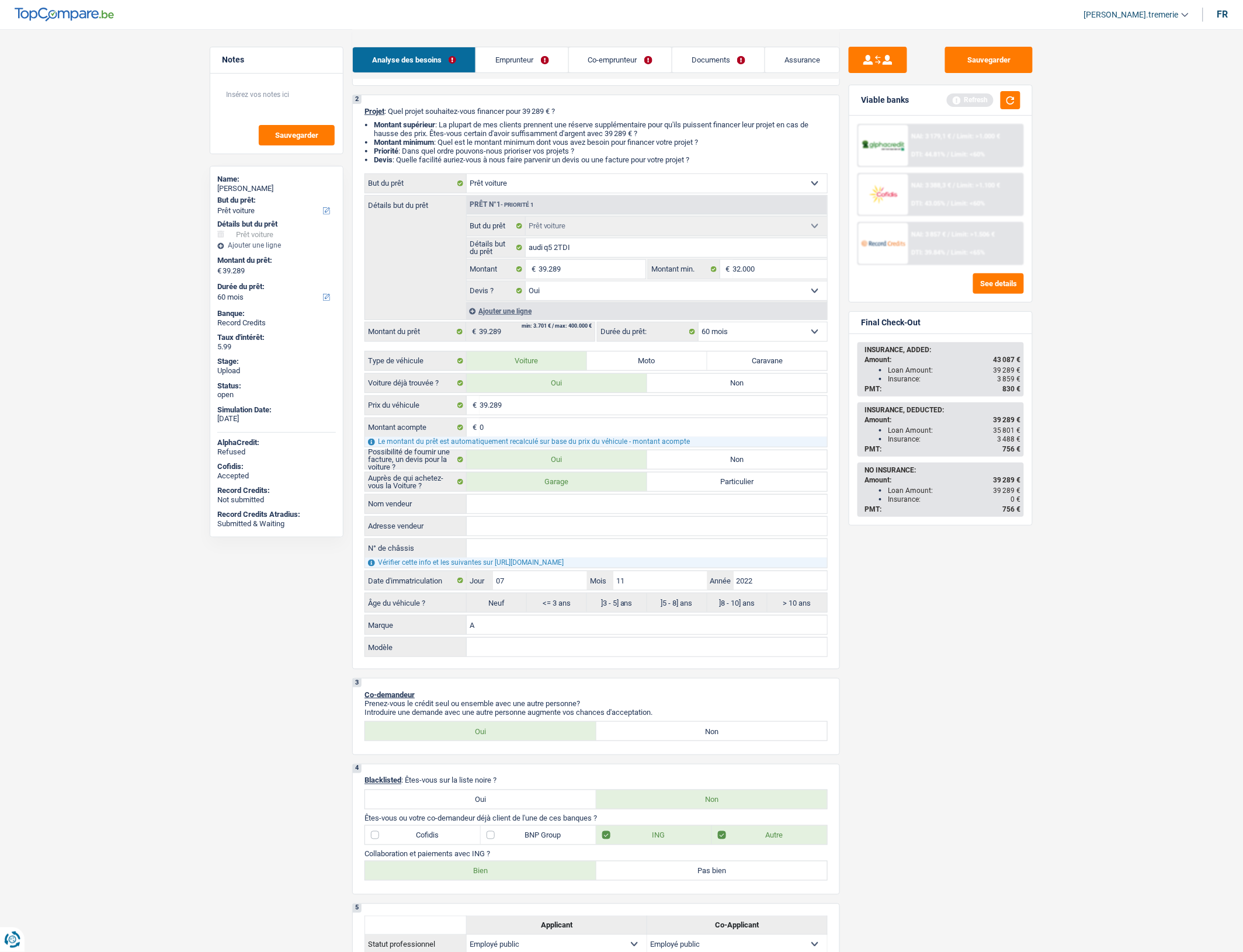
type input "AU"
type input "AUD"
type input "AUDI"
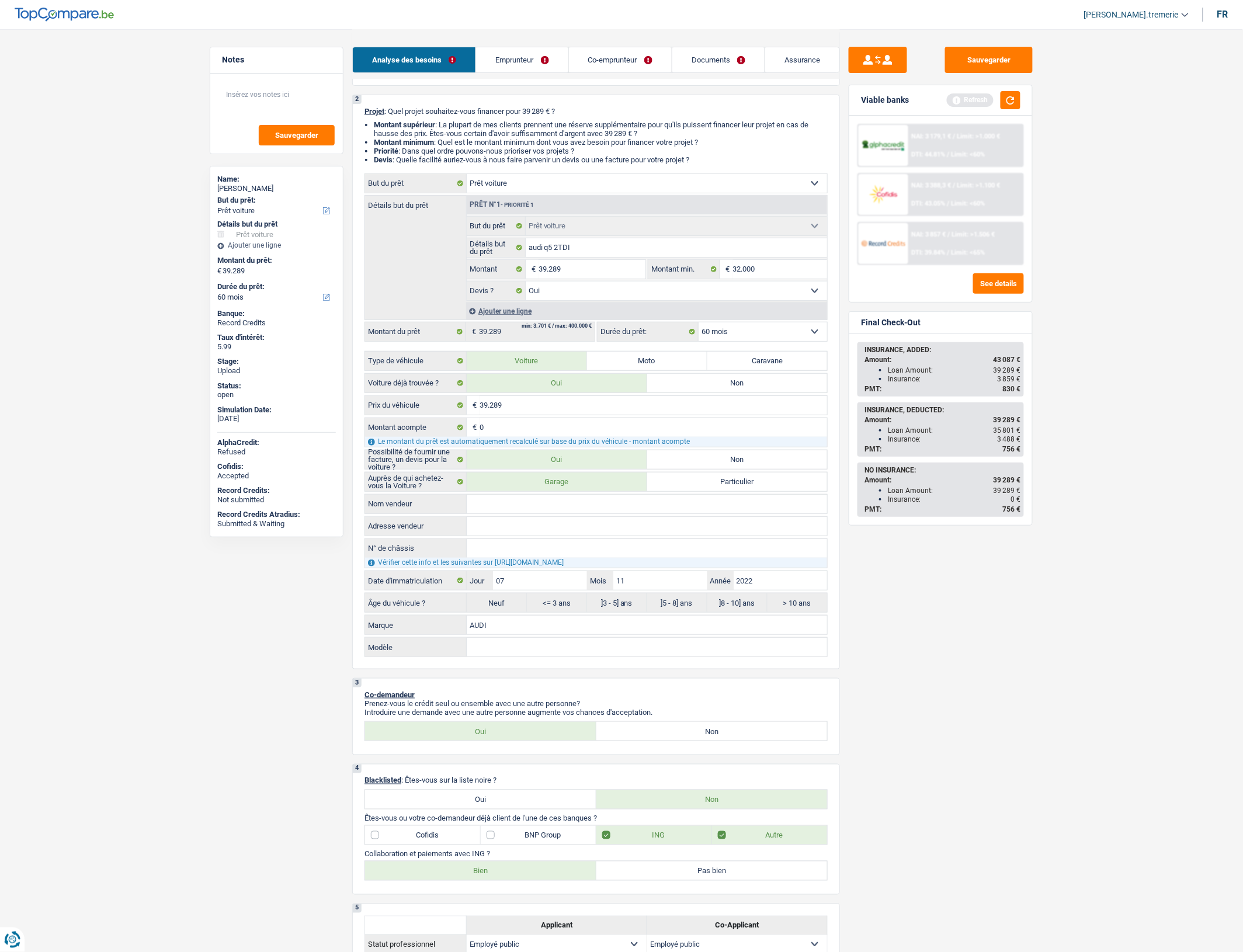
type input "AUDI"
click at [508, 656] on input "Modèle" at bounding box center [647, 648] width 361 height 19
type input "Q"
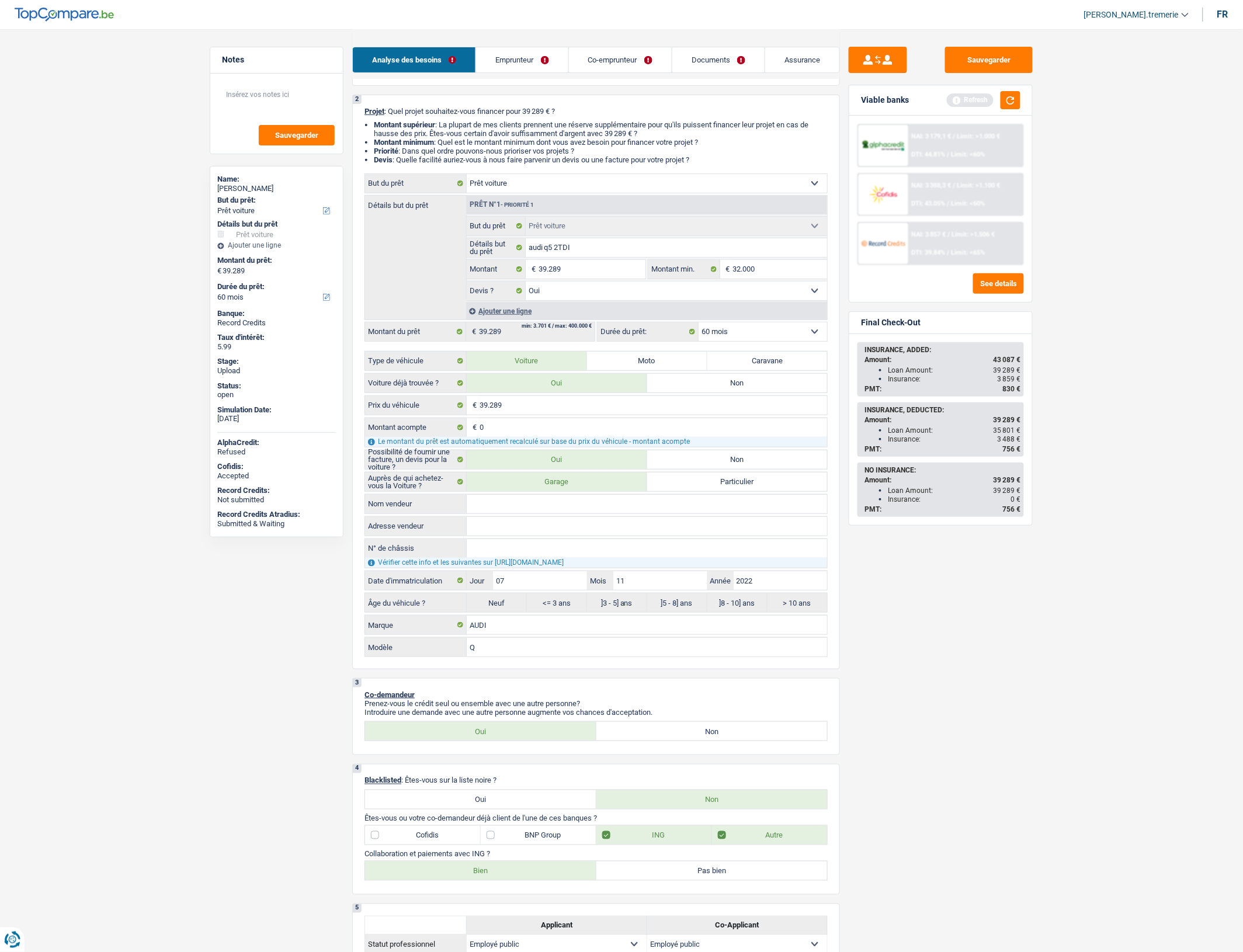
type input "Q5"
click at [862, 659] on div "Sauvegarder Viable banks Refresh NAI: 3 179,1 € / Limit: >1.000 € DTI: 44.81% /…" at bounding box center [941, 490] width 201 height 887
click at [970, 249] on span "Limit: <65%" at bounding box center [968, 253] width 34 height 8
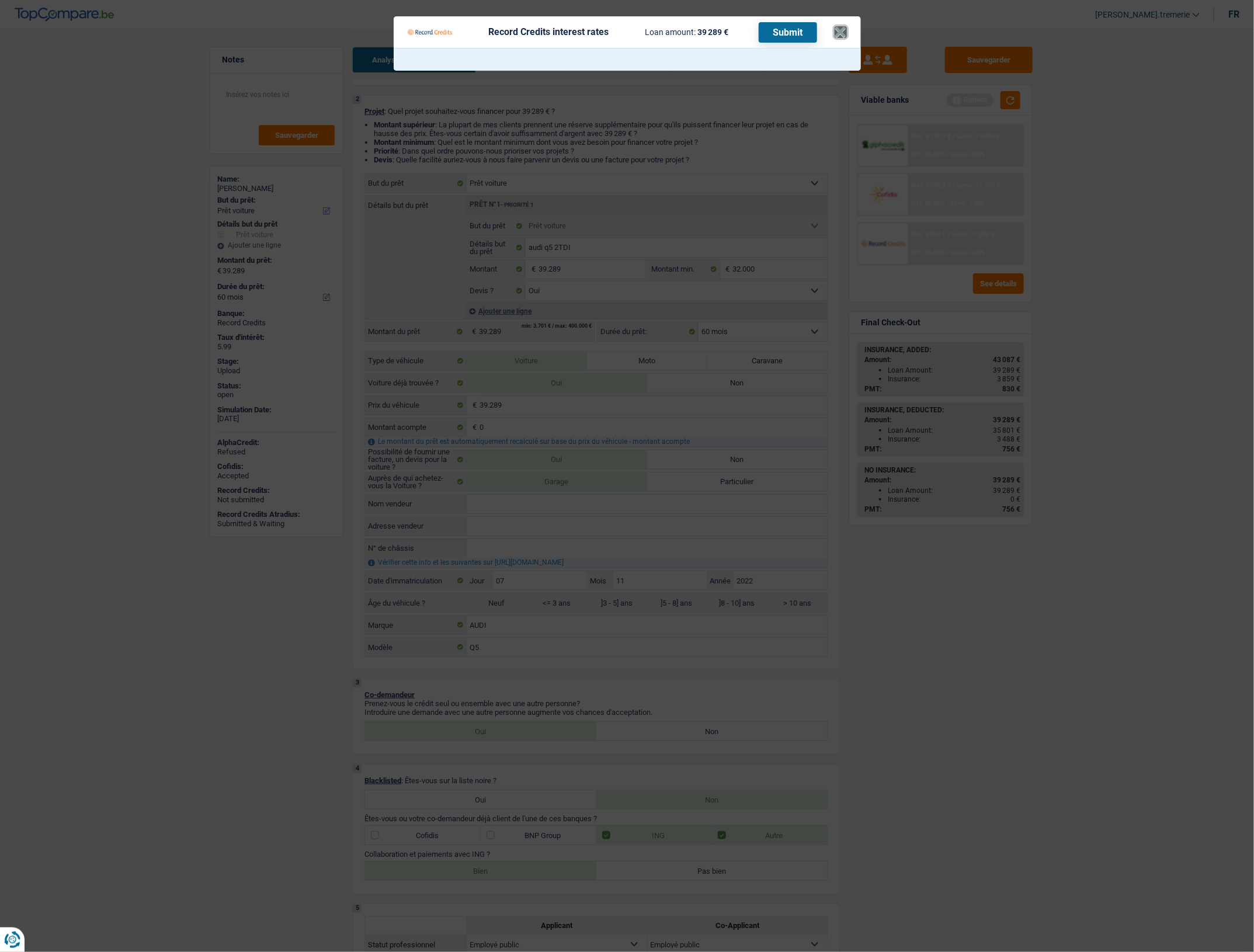
click at [839, 34] on button "×" at bounding box center [840, 32] width 12 height 12
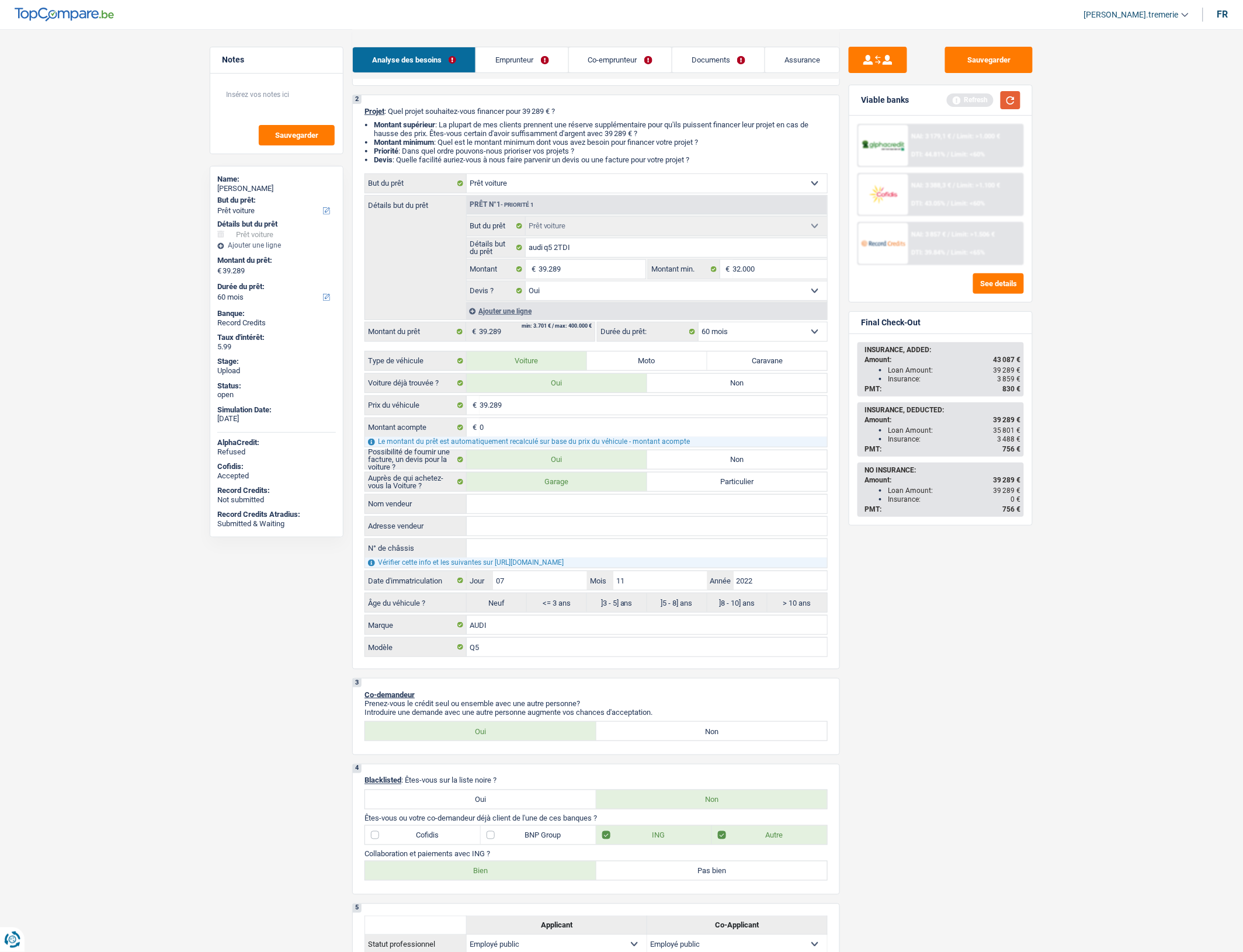
click at [1017, 103] on button "button" at bounding box center [1010, 100] width 20 height 18
click at [740, 338] on select "12 mois 18 mois 24 mois 30 mois 36 mois 42 mois 48 mois 60 mois Sélectionner un…" at bounding box center [763, 332] width 128 height 19
click at [539, 590] on input "07" at bounding box center [540, 581] width 94 height 19
type input "0"
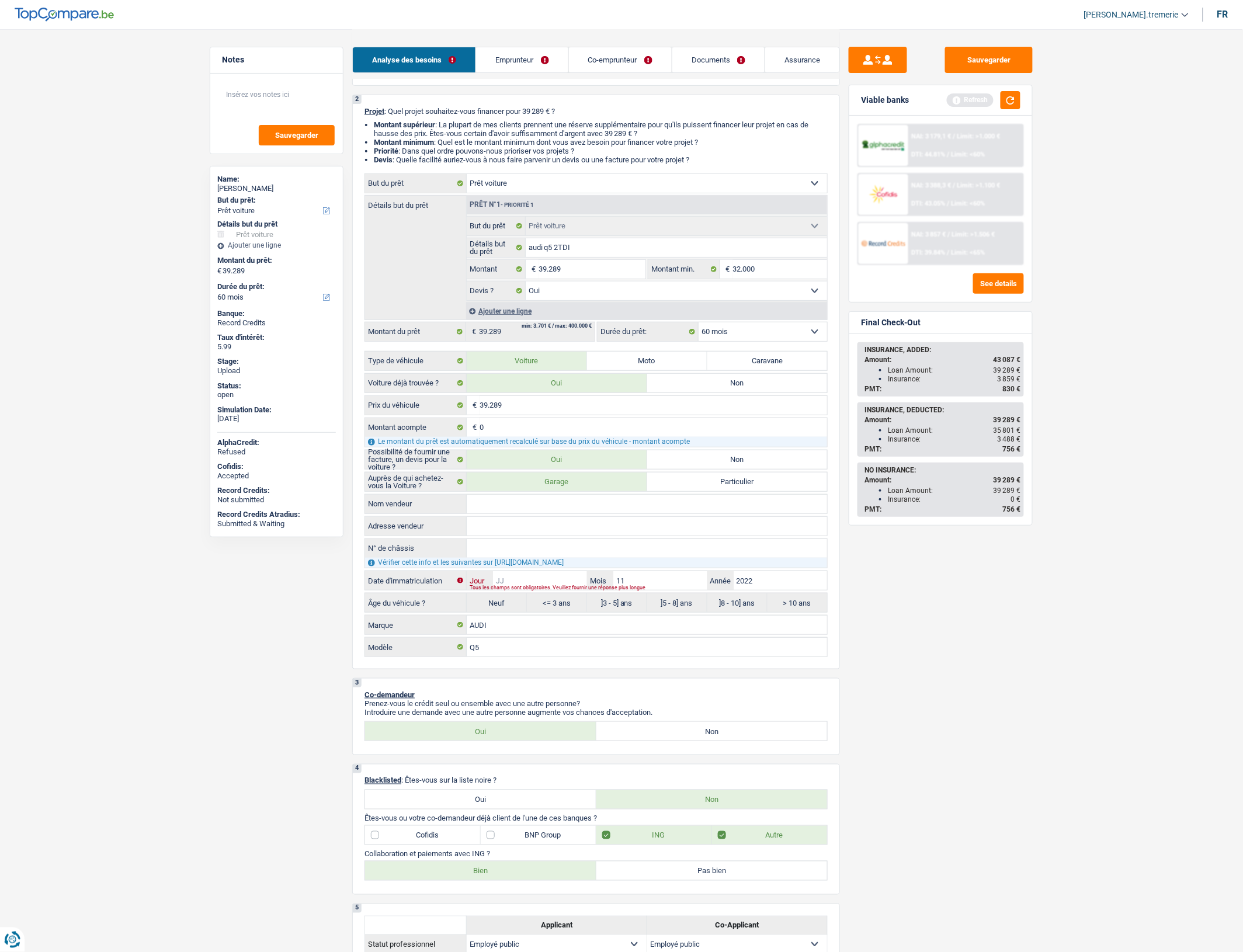
type input "2"
type input "22"
radio input "false"
type input "22"
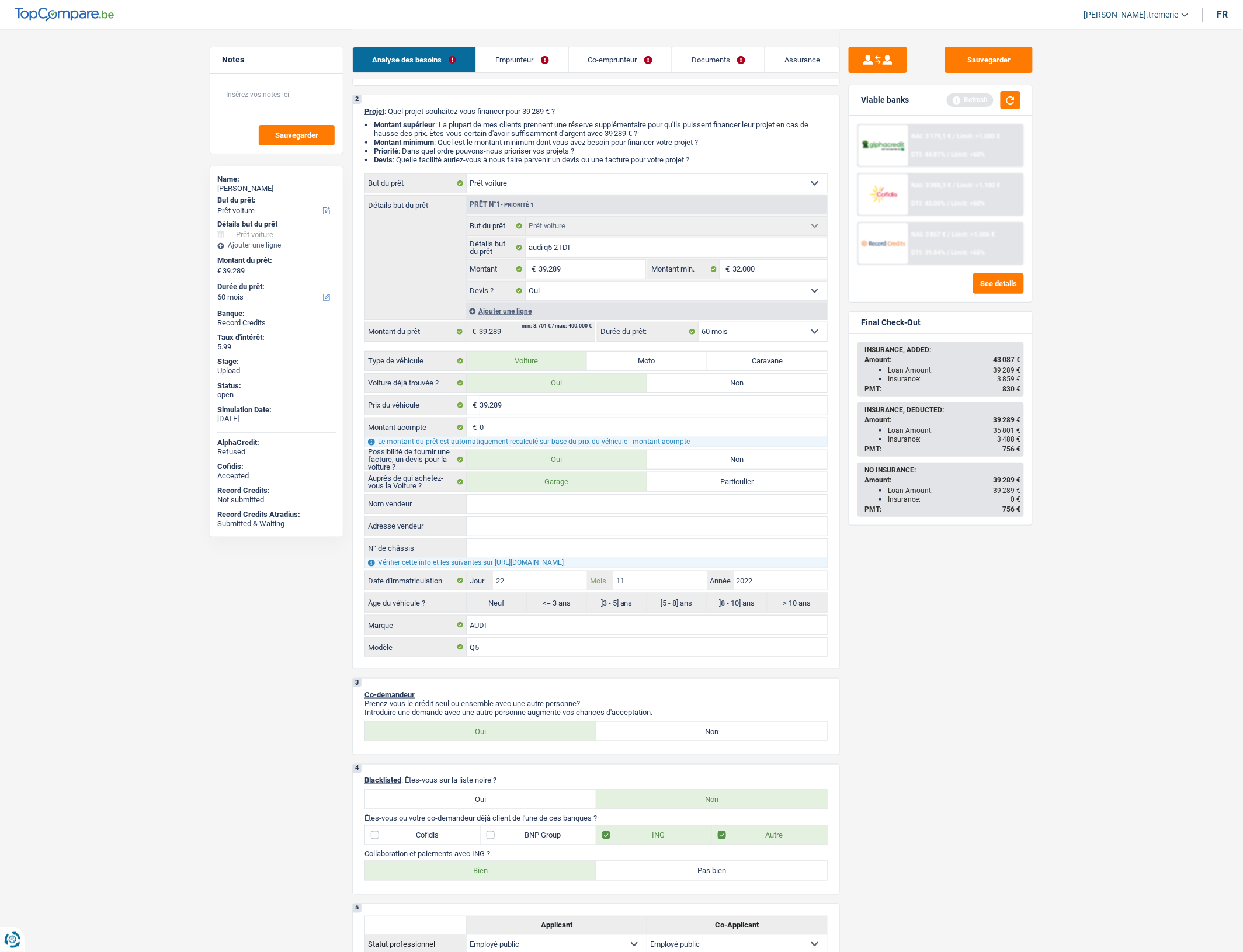
radio input "true"
select select "84"
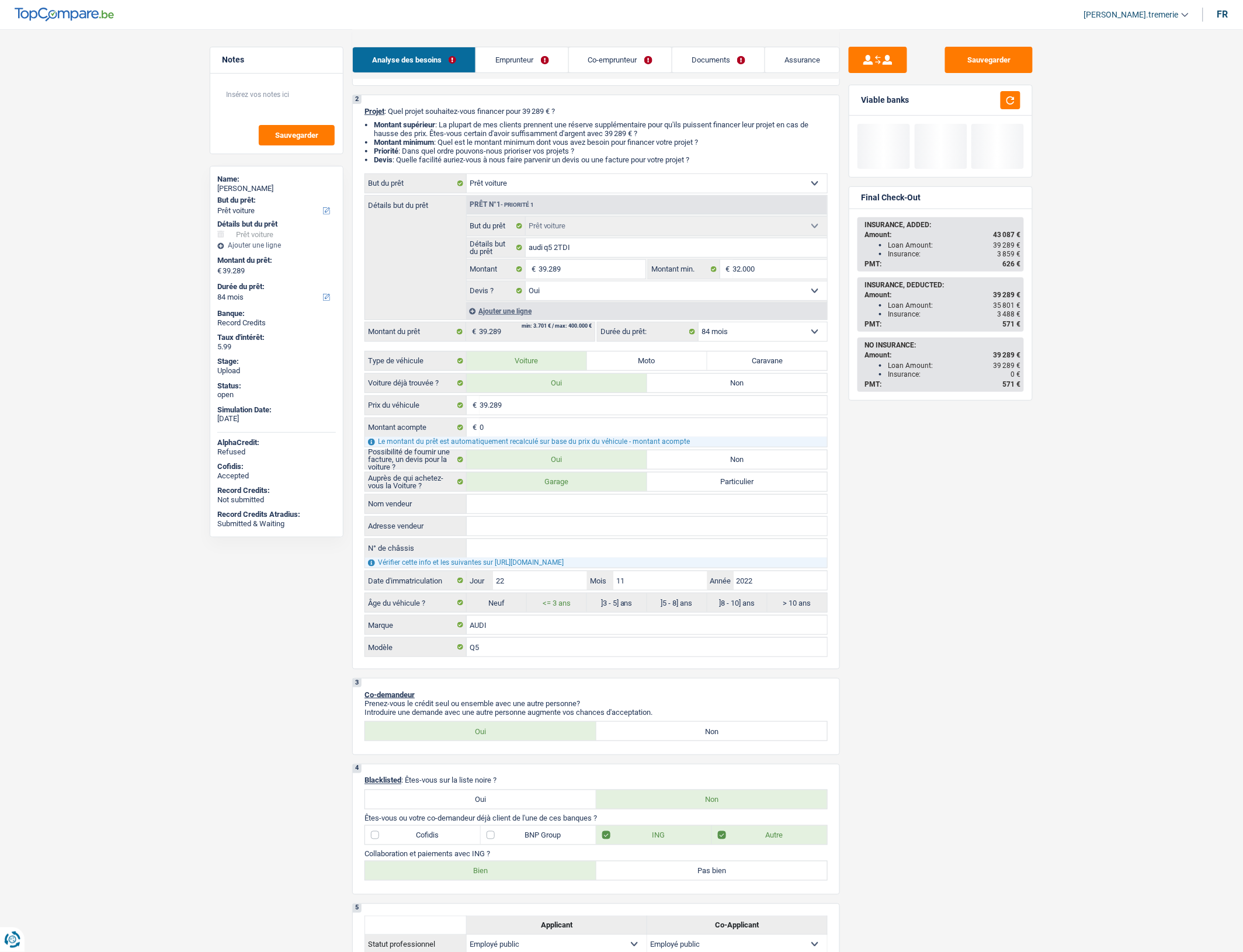
click at [883, 572] on div "Sauvegarder Viable banks Final Check-Out INSURANCE, ADDED: Amount: 43 087 € Loa…" at bounding box center [941, 490] width 201 height 887
click at [734, 337] on select "12 mois 18 mois 24 mois 30 mois 36 mois 42 mois 48 mois 60 mois 72 mois 84 mois…" at bounding box center [763, 332] width 128 height 19
select select "72"
click at [698, 331] on select "12 mois 18 mois 24 mois 30 mois 36 mois 42 mois 48 mois 60 mois 72 mois 84 mois…" at bounding box center [763, 332] width 128 height 19
select select "72"
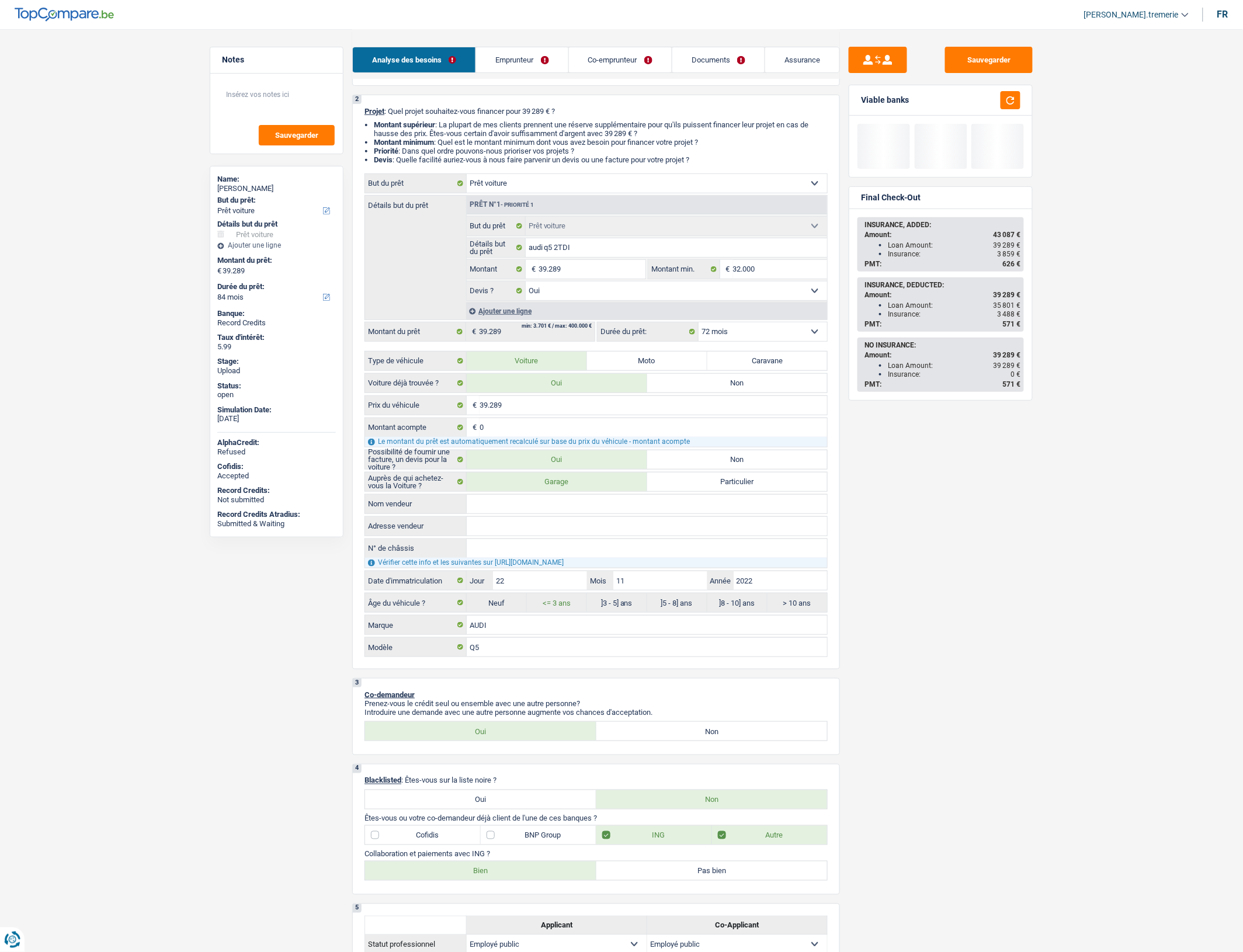
select select "72"
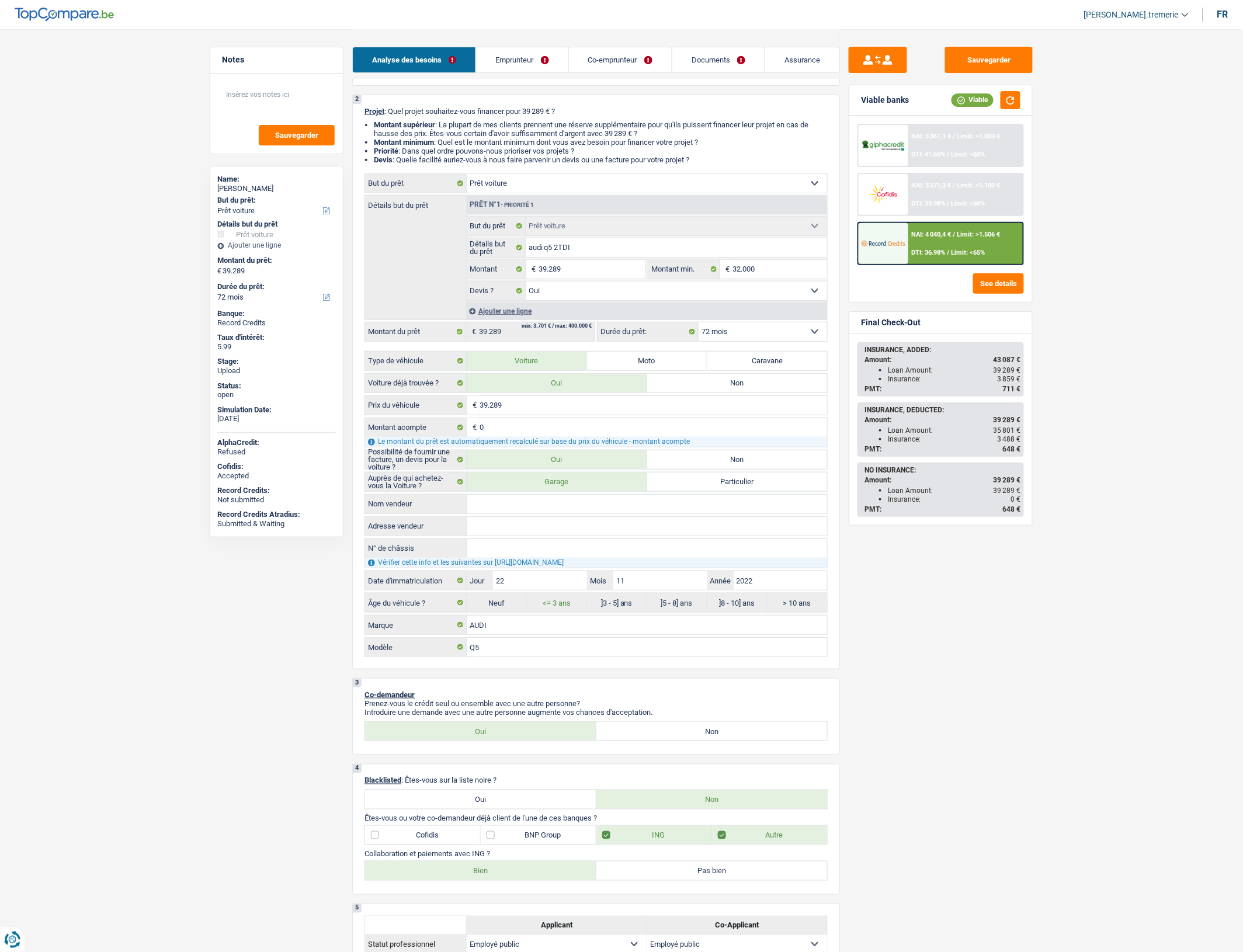
click at [970, 235] on span "Limit: >1.506 €" at bounding box center [979, 235] width 44 height 8
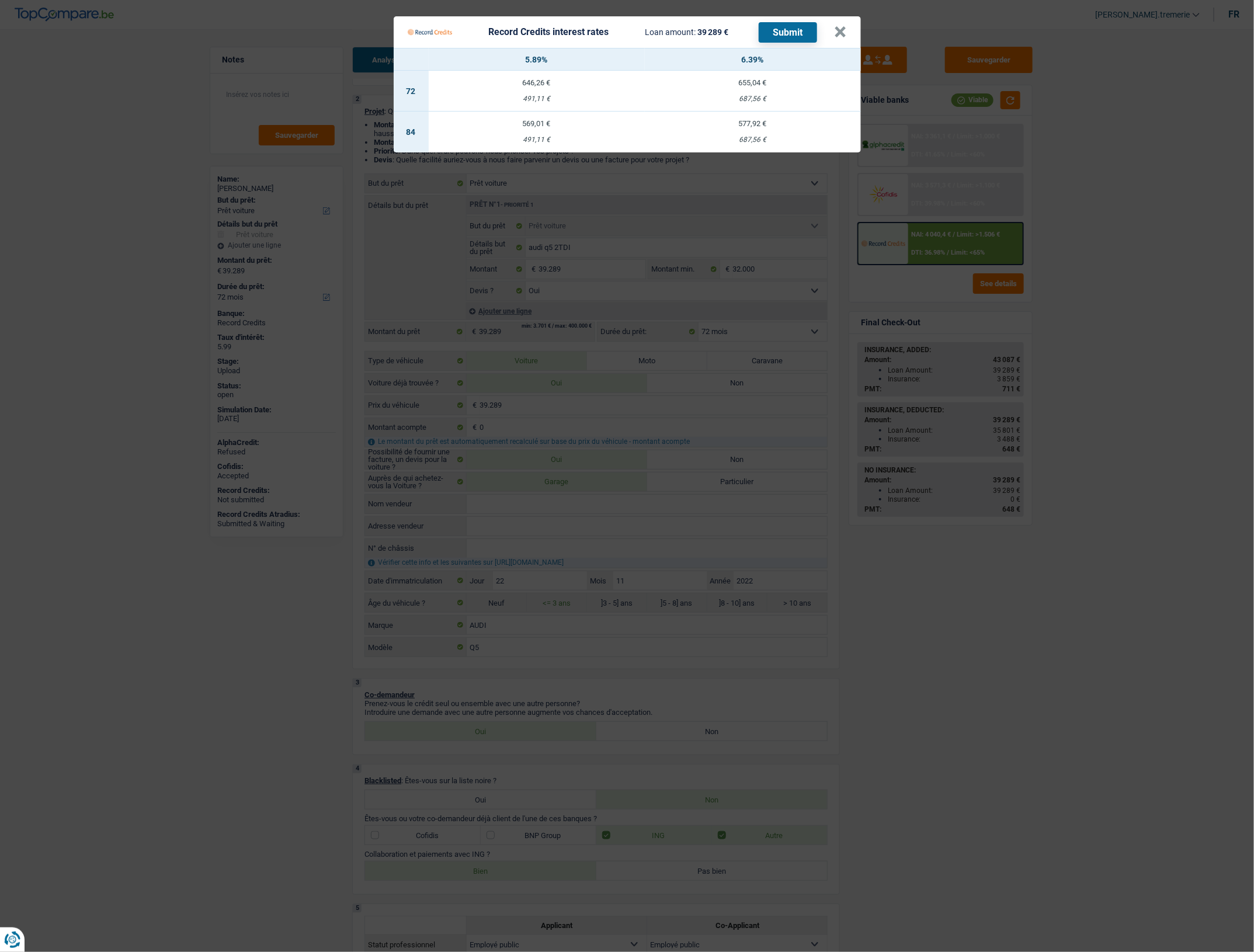
click at [564, 99] on div "491,11 €" at bounding box center [537, 99] width 216 height 8
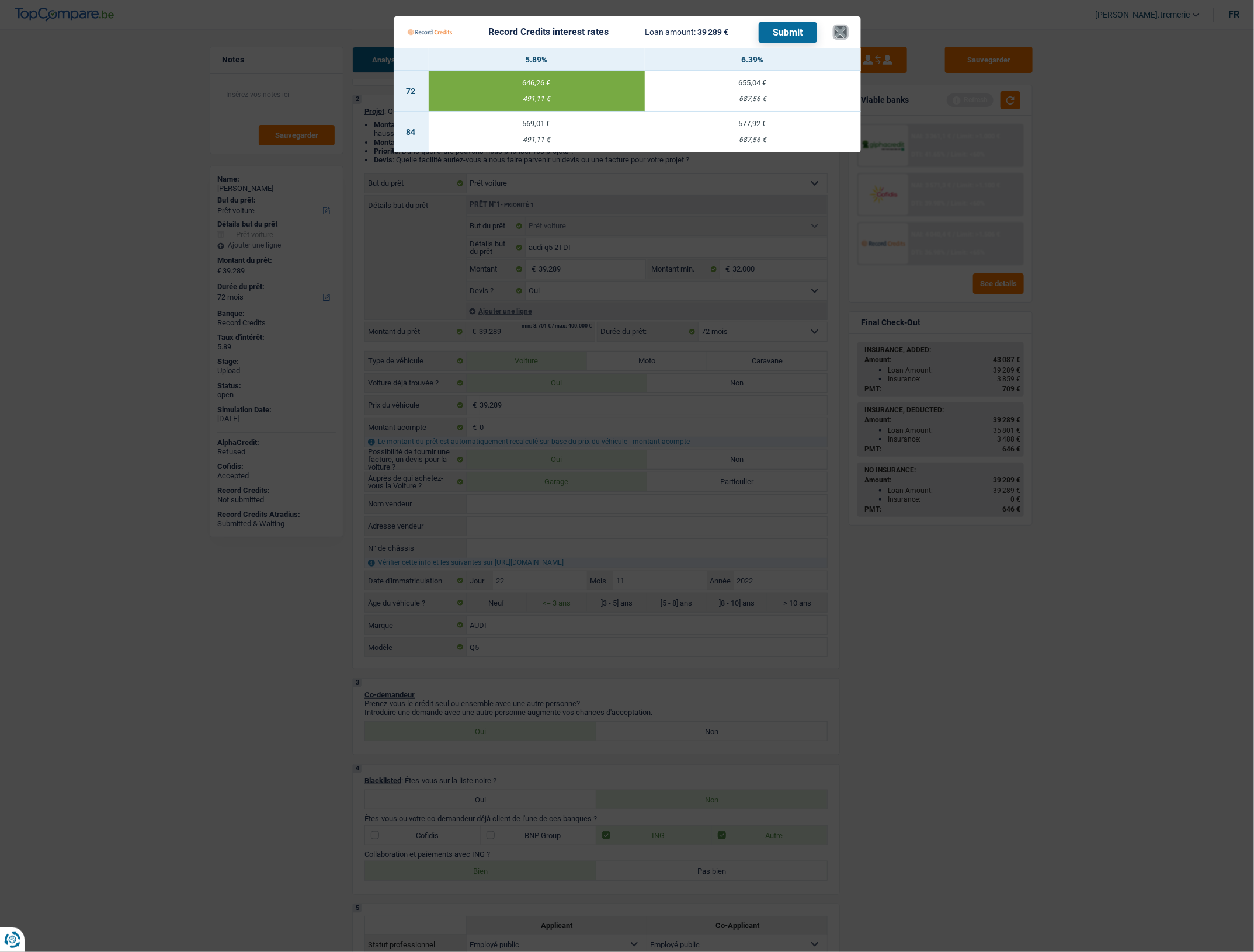
click at [838, 30] on button "×" at bounding box center [840, 32] width 12 height 12
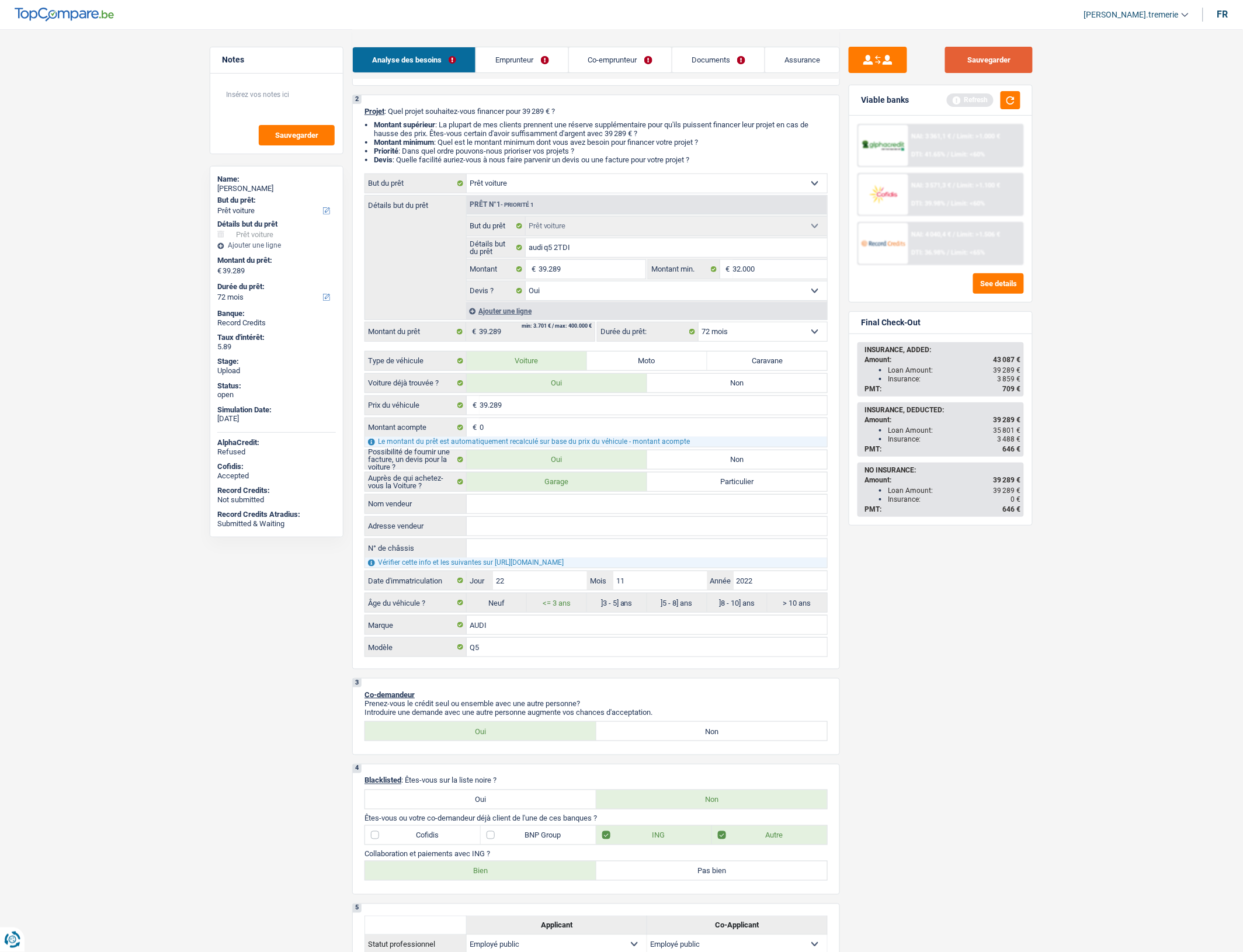
click at [996, 56] on button "Sauvegarder" at bounding box center [989, 59] width 88 height 26
click at [985, 59] on button "Sauvegarder" at bounding box center [989, 59] width 88 height 26
